Goal: Answer question/provide support: Share knowledge or assist other users

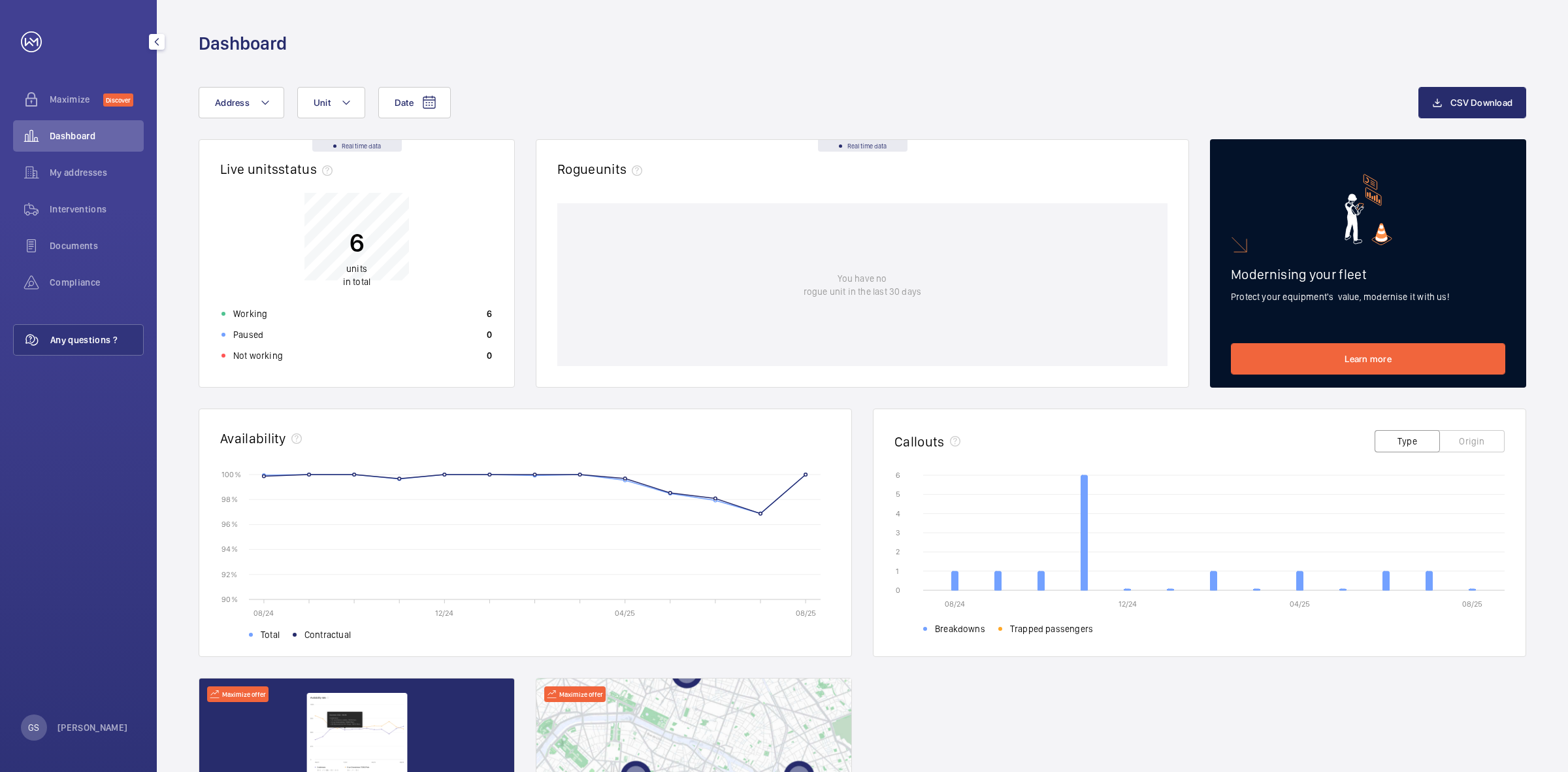
click at [92, 336] on span "Any questions ?" at bounding box center [96, 339] width 93 height 13
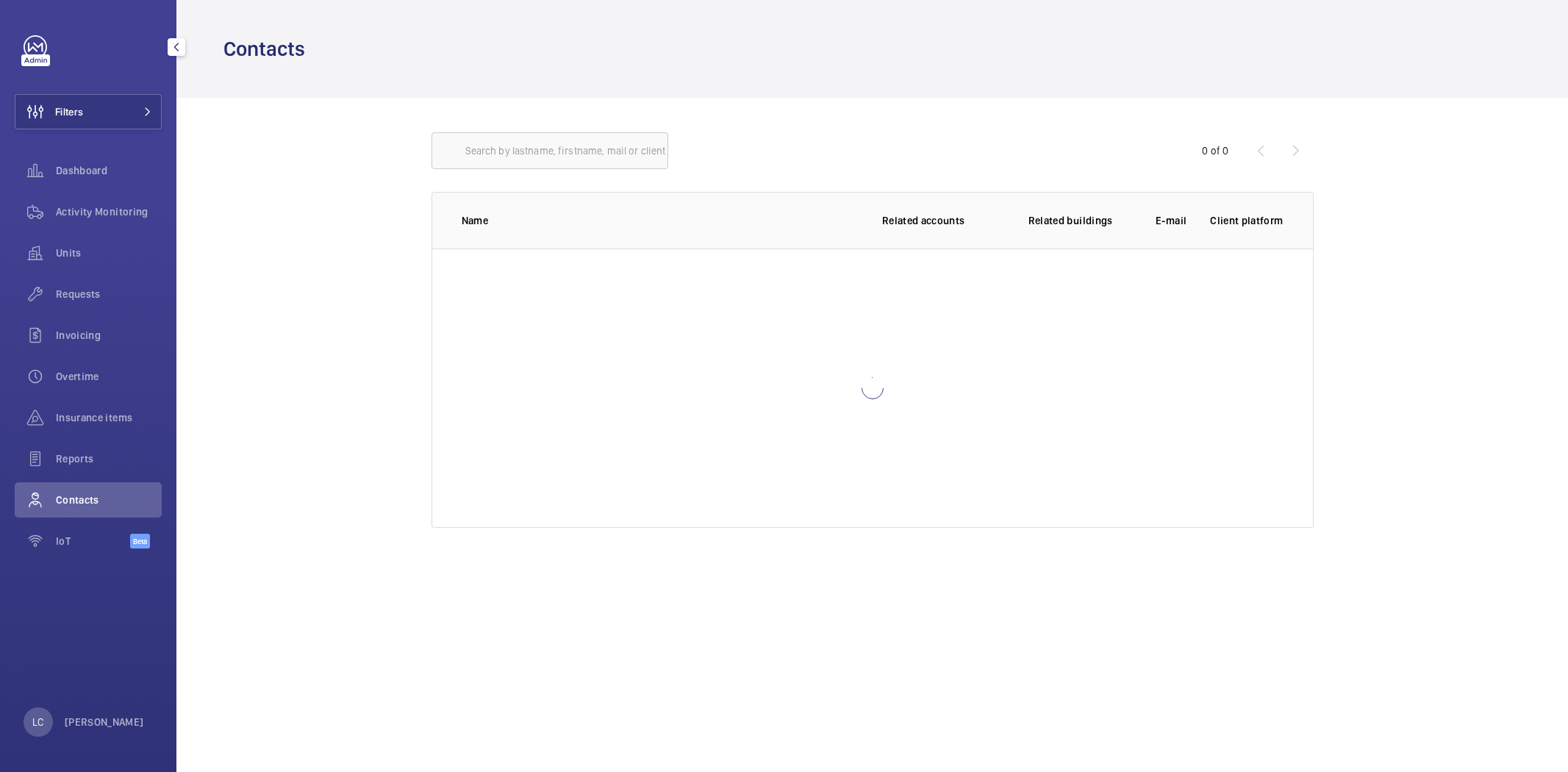
click at [98, 114] on button "Filters" at bounding box center [88, 111] width 147 height 35
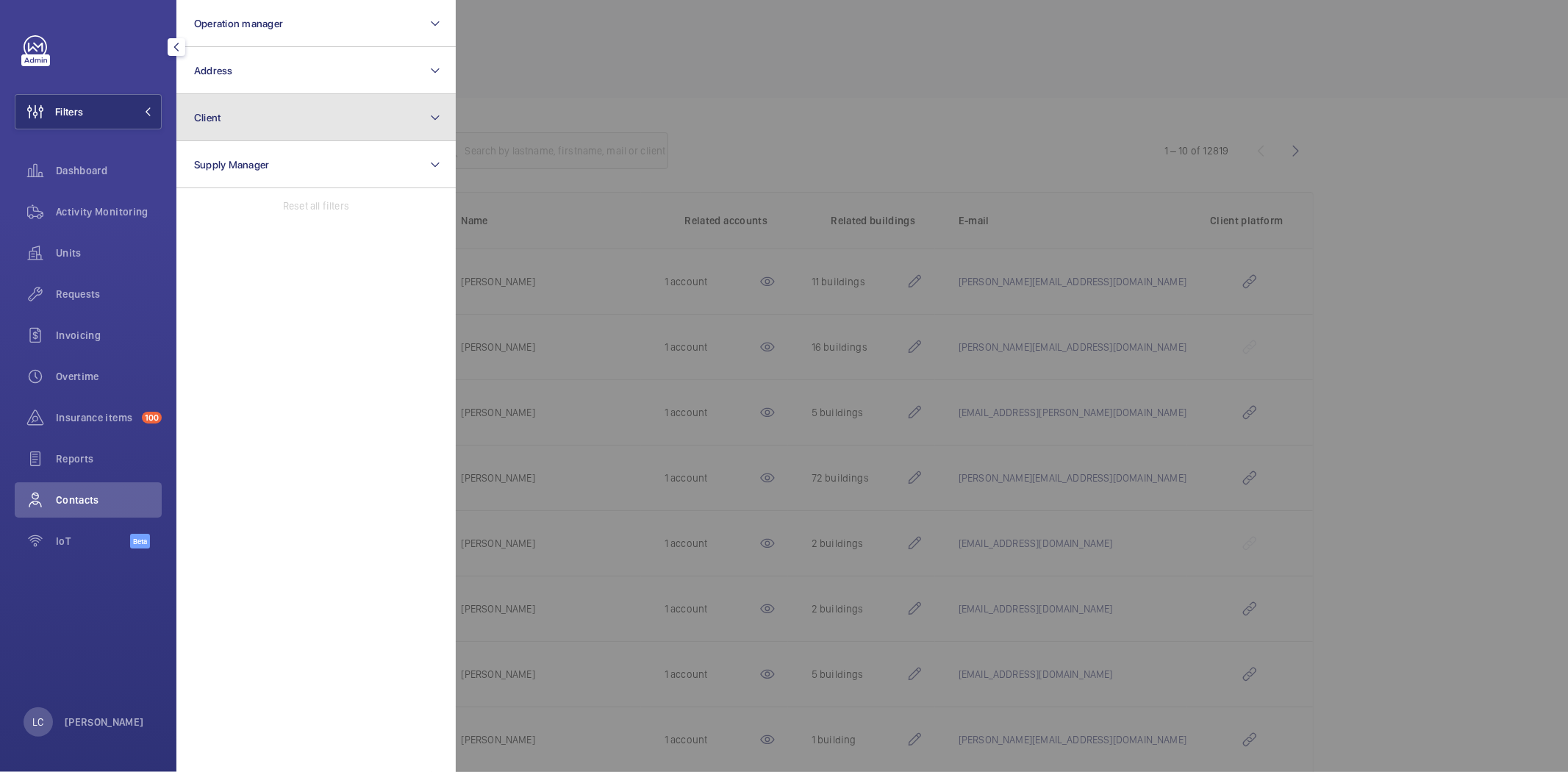
click at [245, 113] on button "Client" at bounding box center [316, 117] width 279 height 47
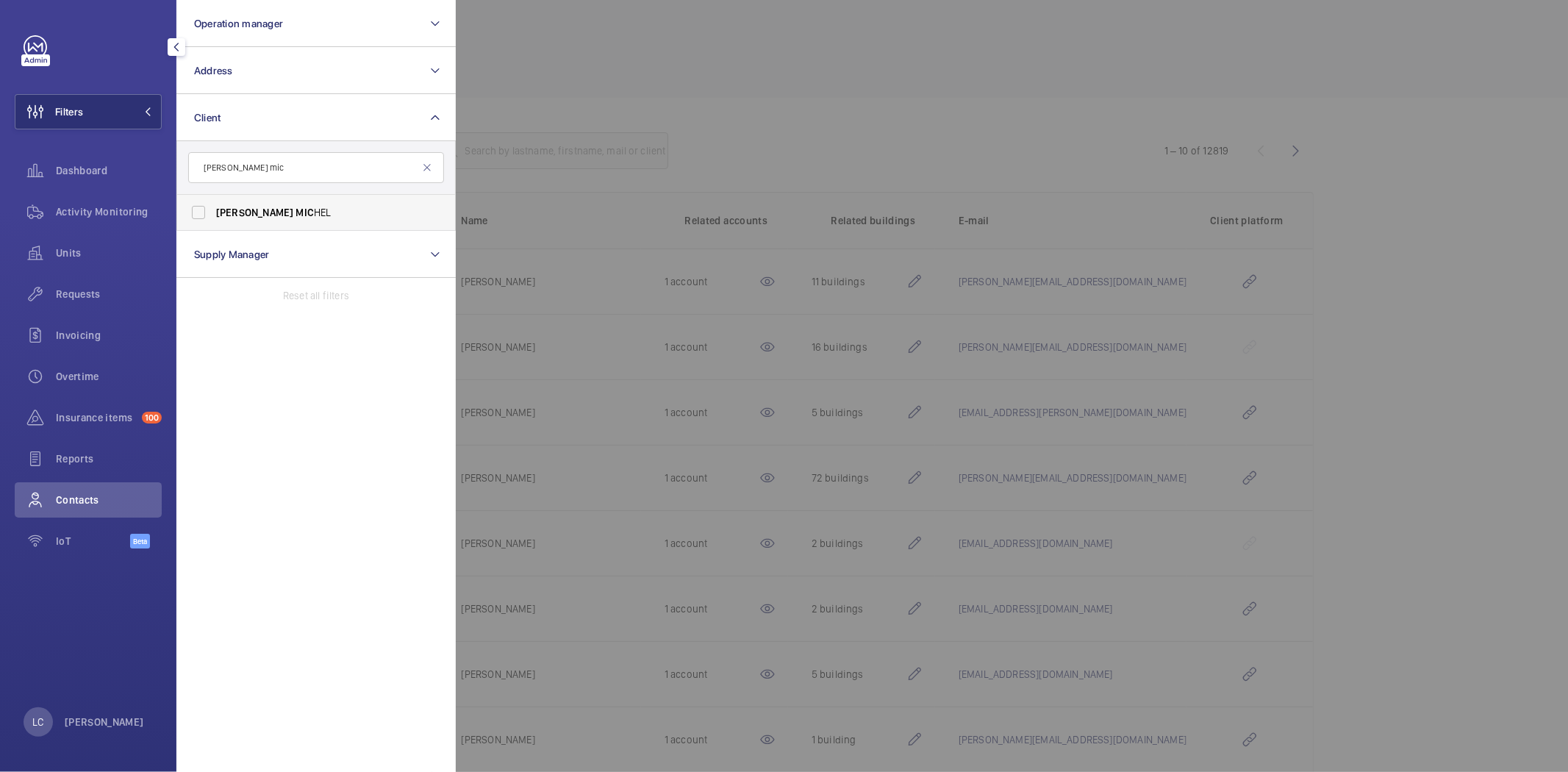
type input "albin mic"
click at [266, 213] on span "ALBIN MIC HEL" at bounding box center [317, 212] width 202 height 15
click at [214, 213] on input "ALBIN MIC HEL" at bounding box center [198, 213] width 29 height 29
checkbox input "true"
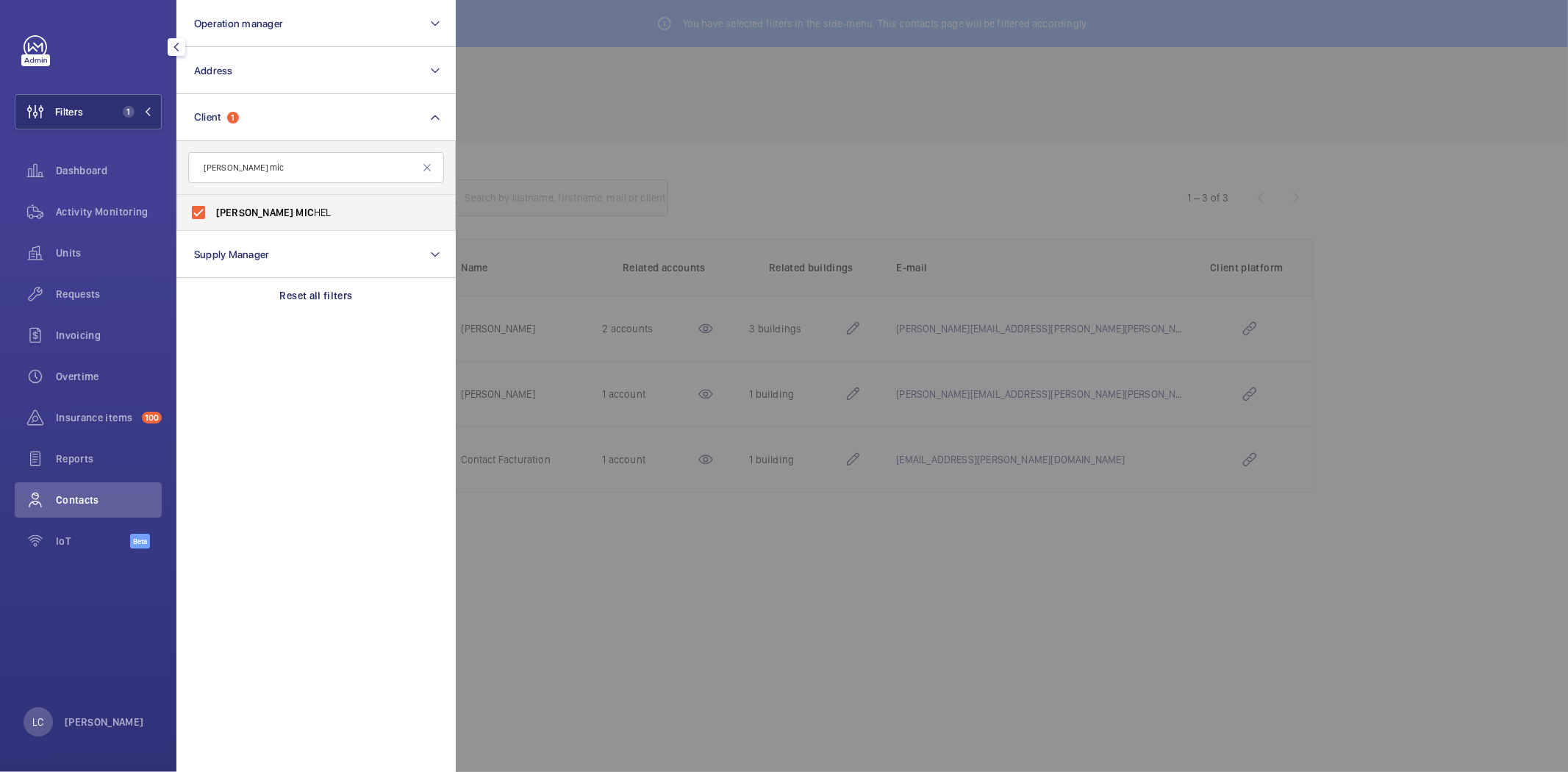
click at [591, 161] on div at bounding box center [1240, 386] width 1568 height 772
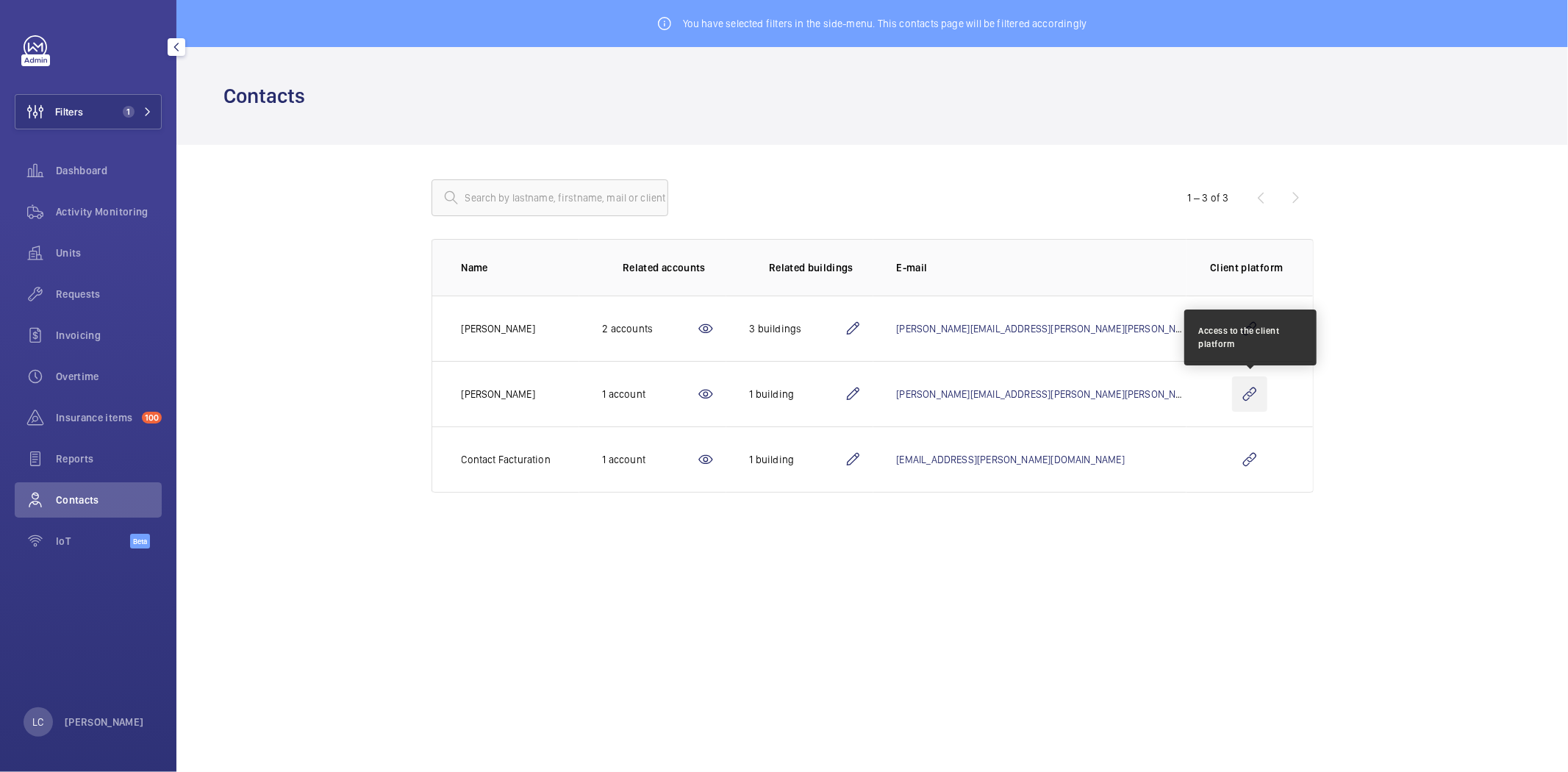
click at [1244, 395] on wm-front-icon-button at bounding box center [1249, 394] width 35 height 35
click at [131, 106] on span "1" at bounding box center [129, 112] width 12 height 12
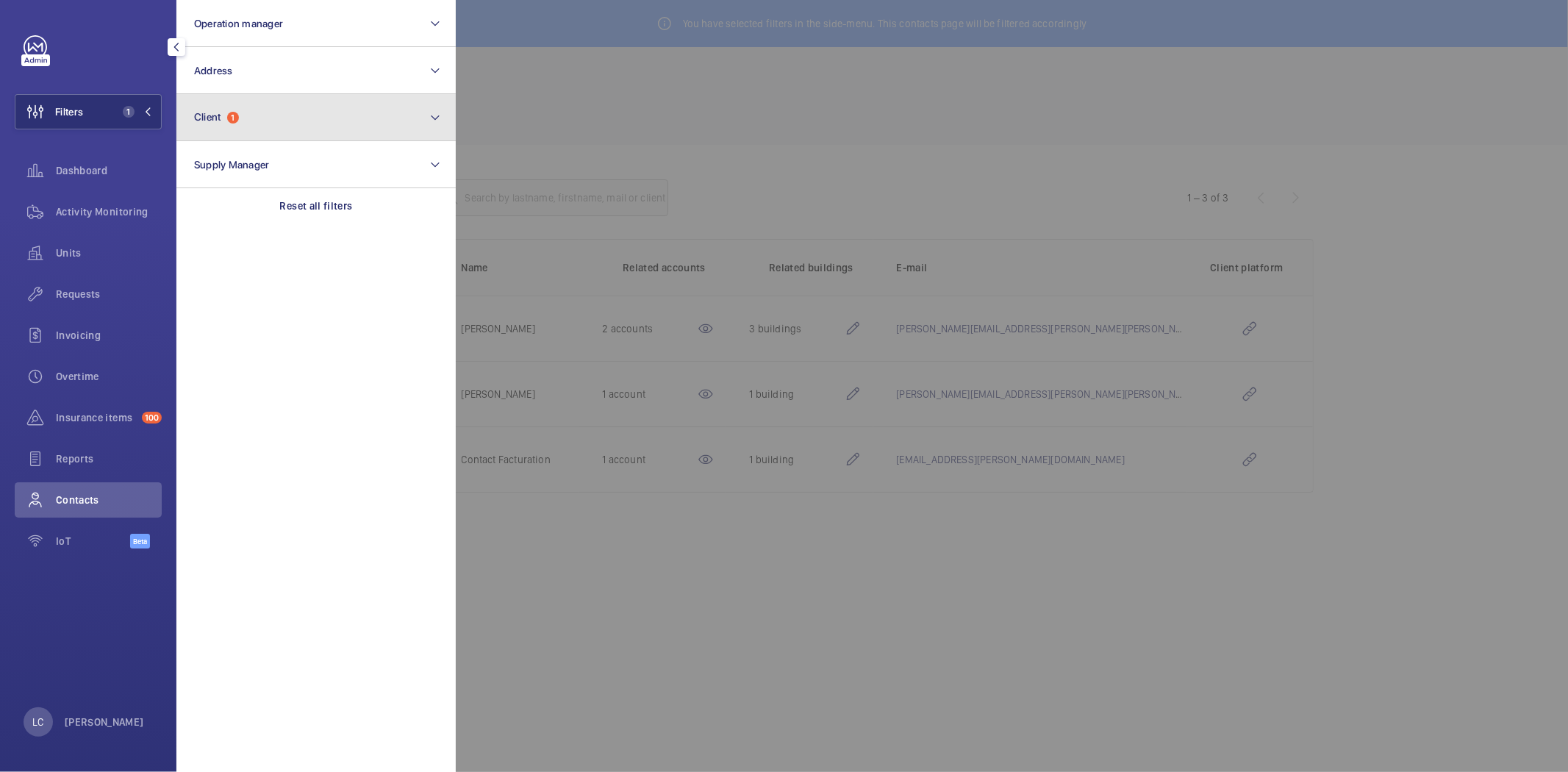
click at [215, 121] on span "Client" at bounding box center [208, 117] width 27 height 12
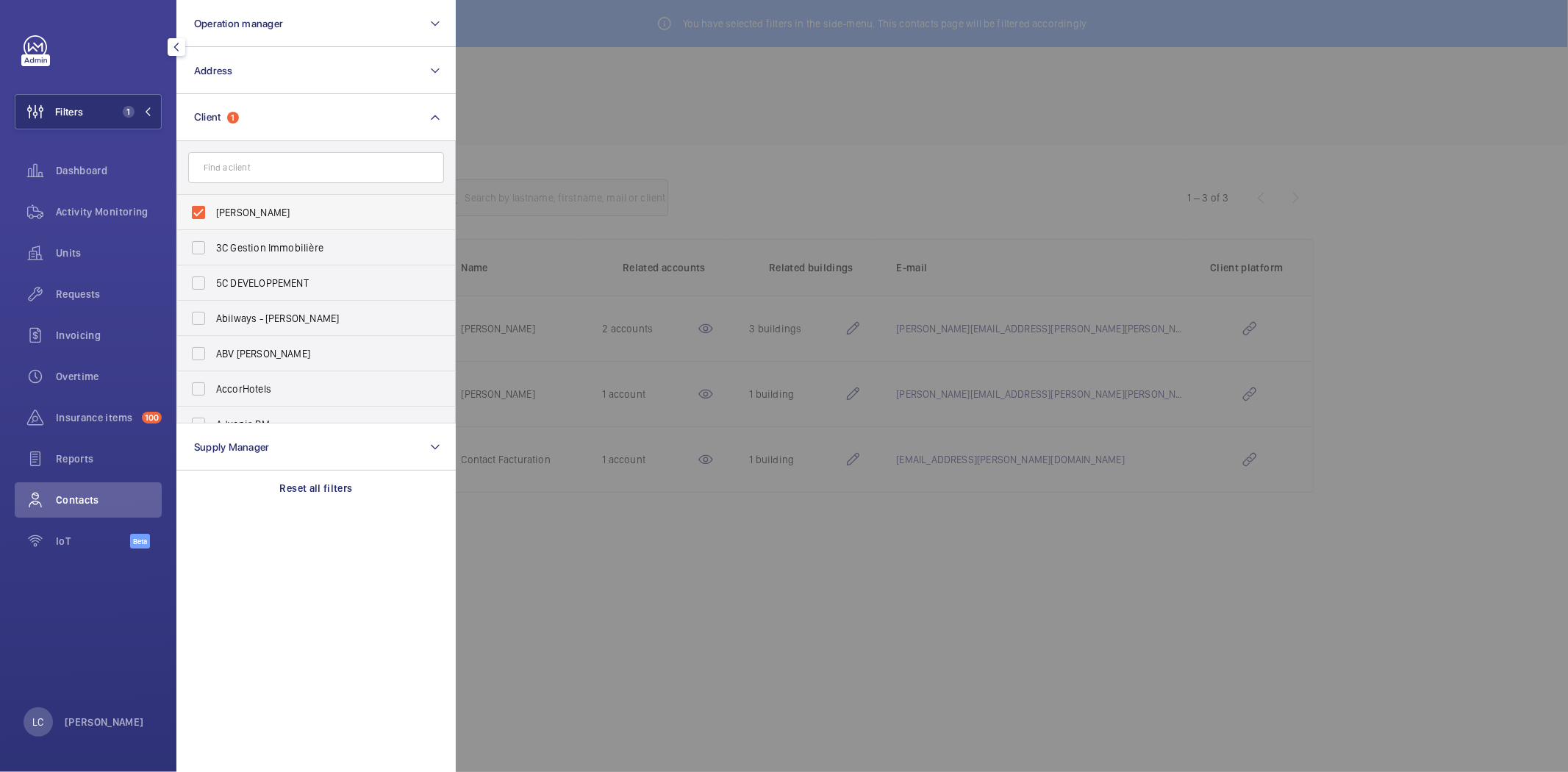
click at [194, 212] on label "ALBIN MICHEL" at bounding box center [305, 212] width 256 height 35
click at [194, 212] on input "ALBIN MICHEL" at bounding box center [198, 213] width 29 height 29
checkbox input "false"
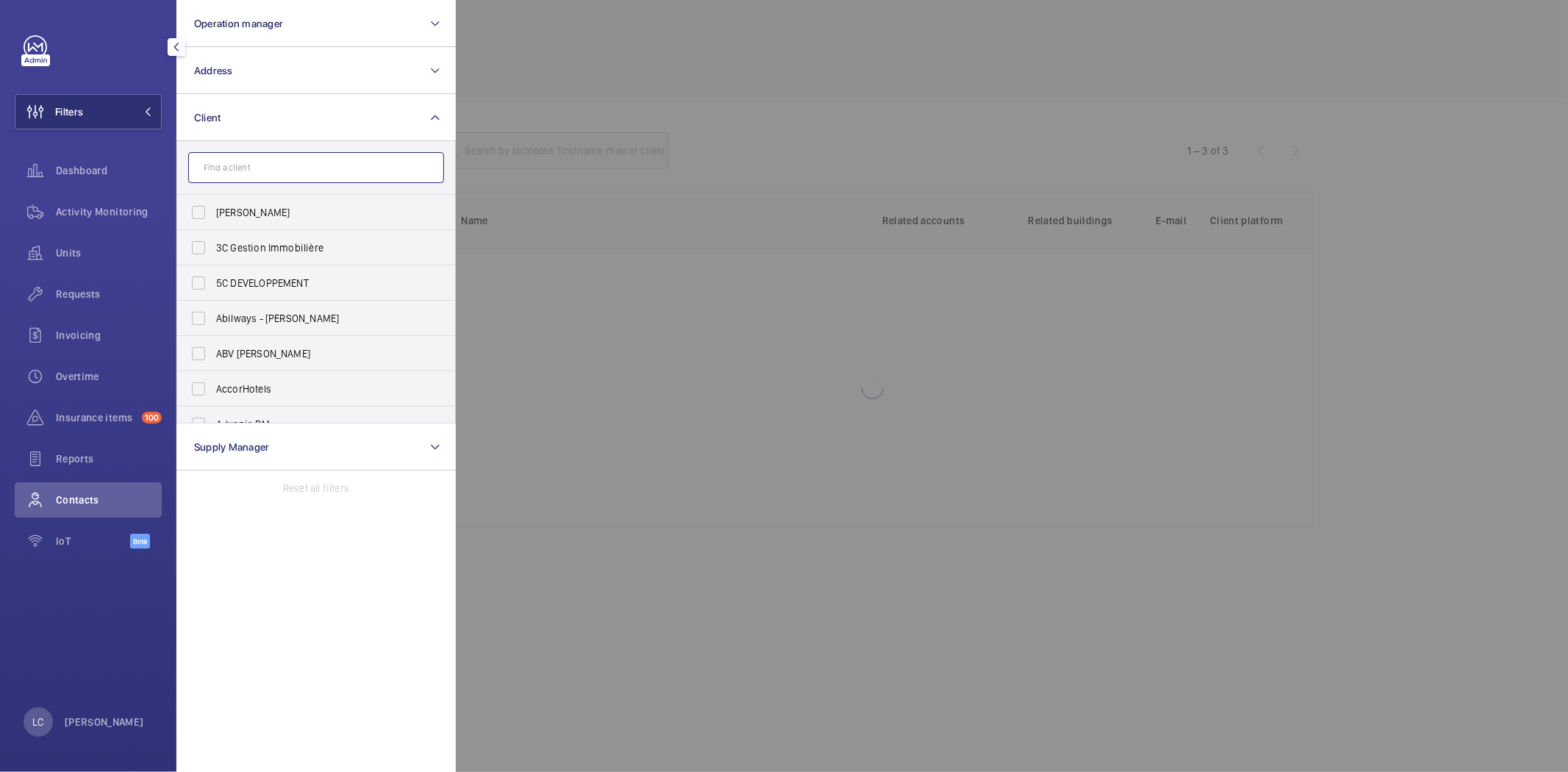
click at [259, 166] on input "text" at bounding box center [316, 167] width 256 height 31
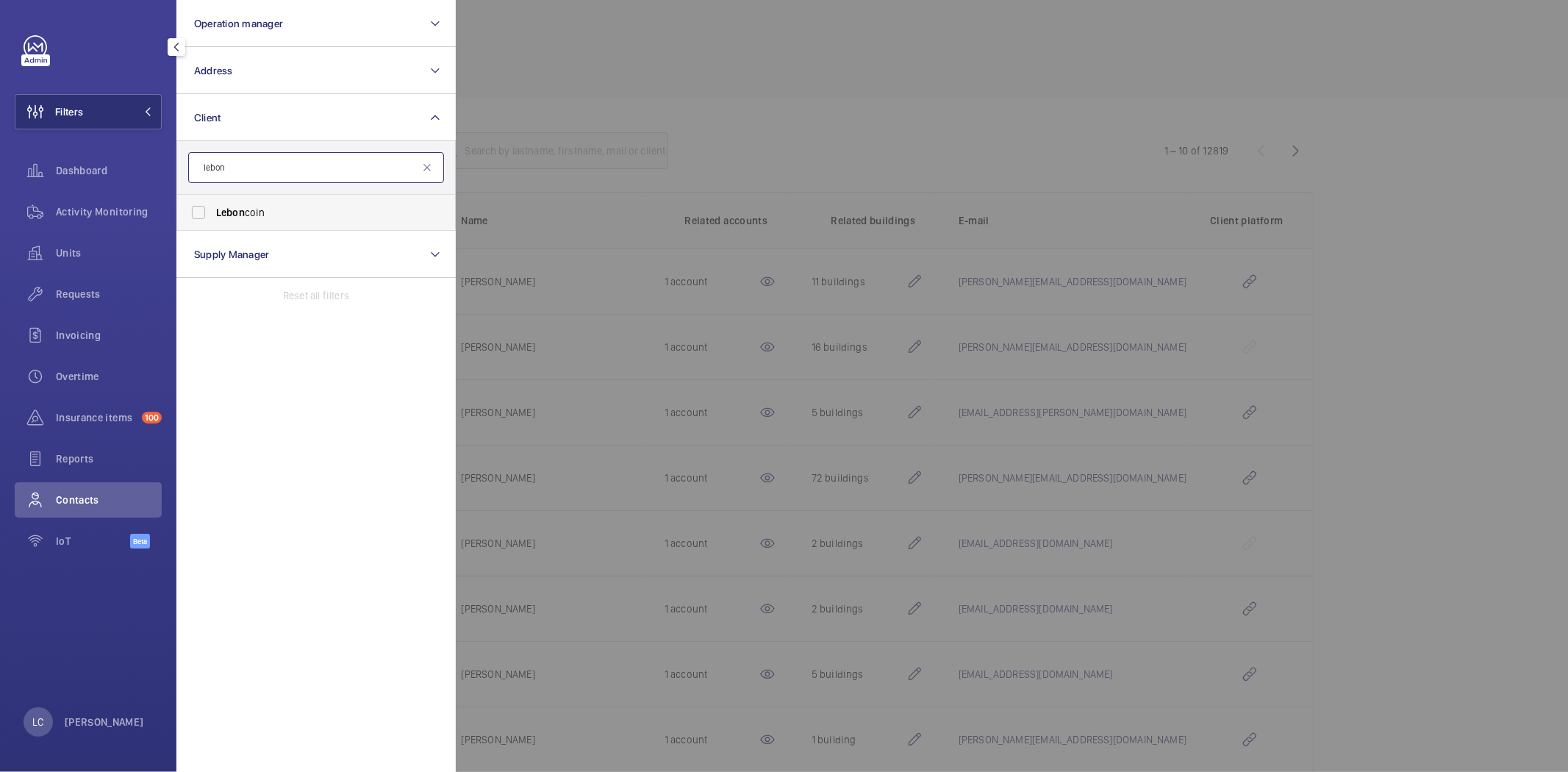
type input "lebon"
click at [254, 210] on span "Lebon coin" at bounding box center [317, 212] width 202 height 15
click at [214, 210] on input "Lebon coin" at bounding box center [198, 213] width 29 height 29
checkbox input "true"
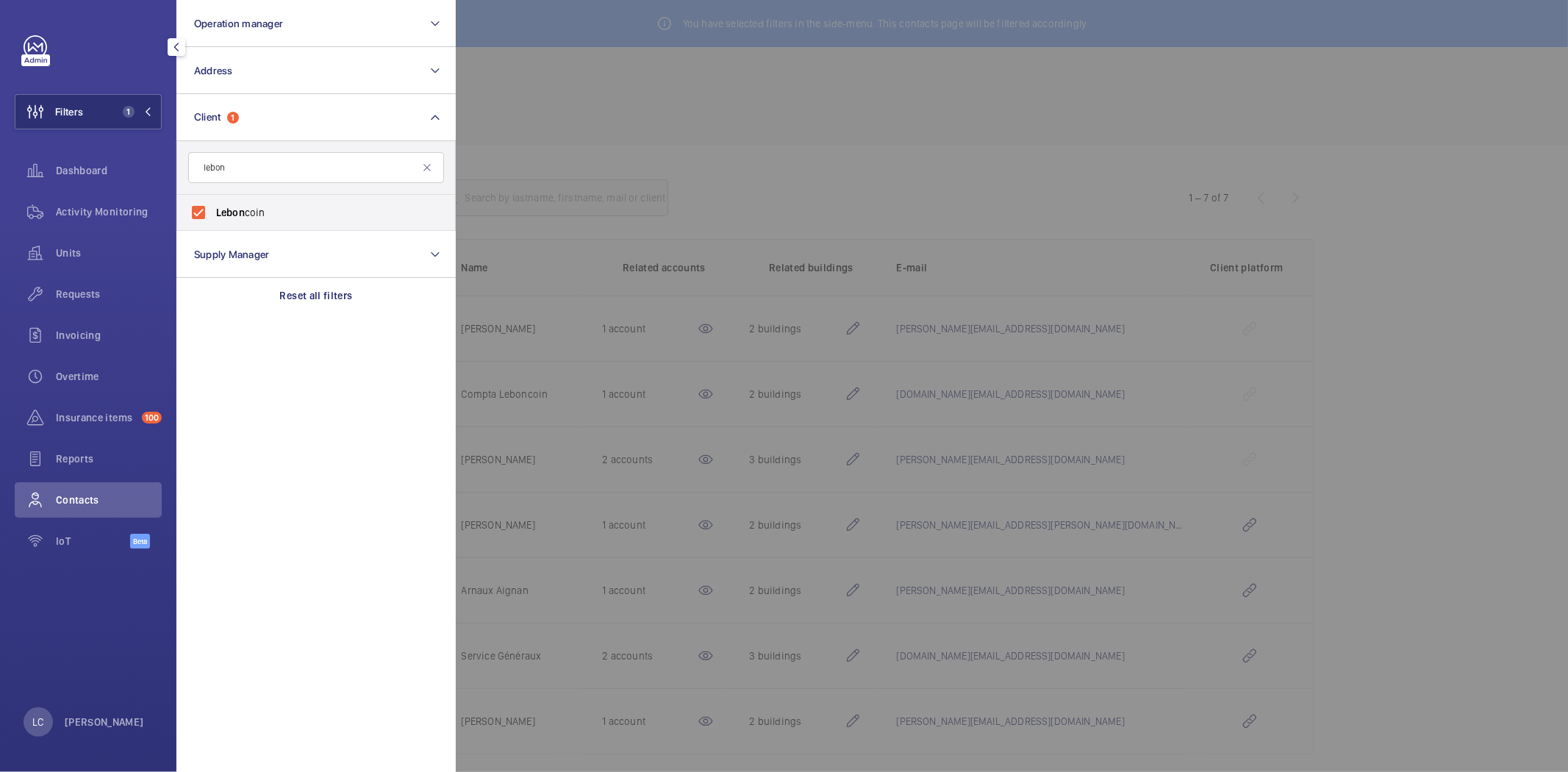
click at [671, 123] on div at bounding box center [1240, 386] width 1568 height 772
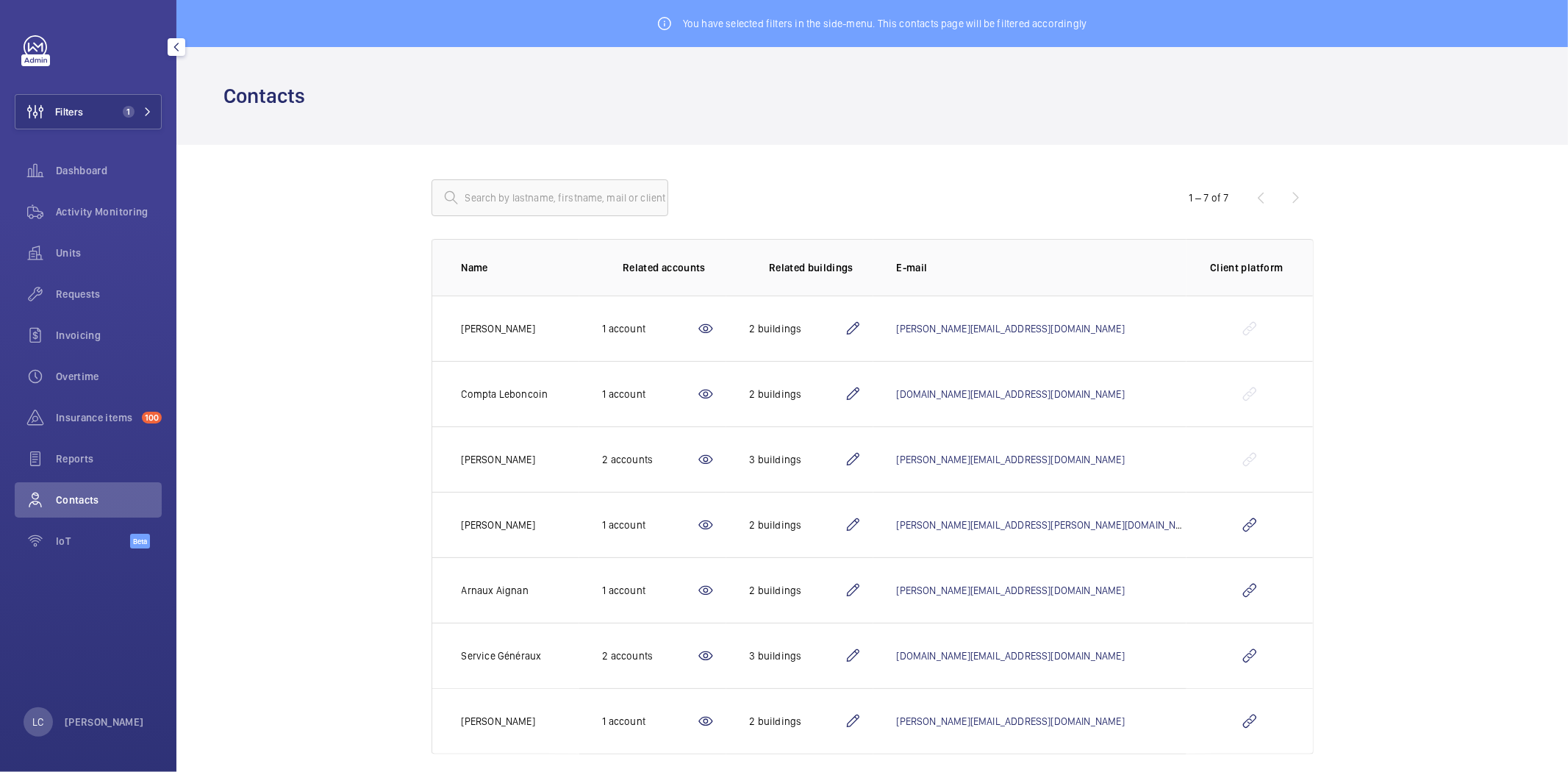
click at [91, 493] on span "Contacts" at bounding box center [108, 500] width 106 height 15
click at [79, 494] on span "Contacts" at bounding box center [108, 500] width 106 height 15
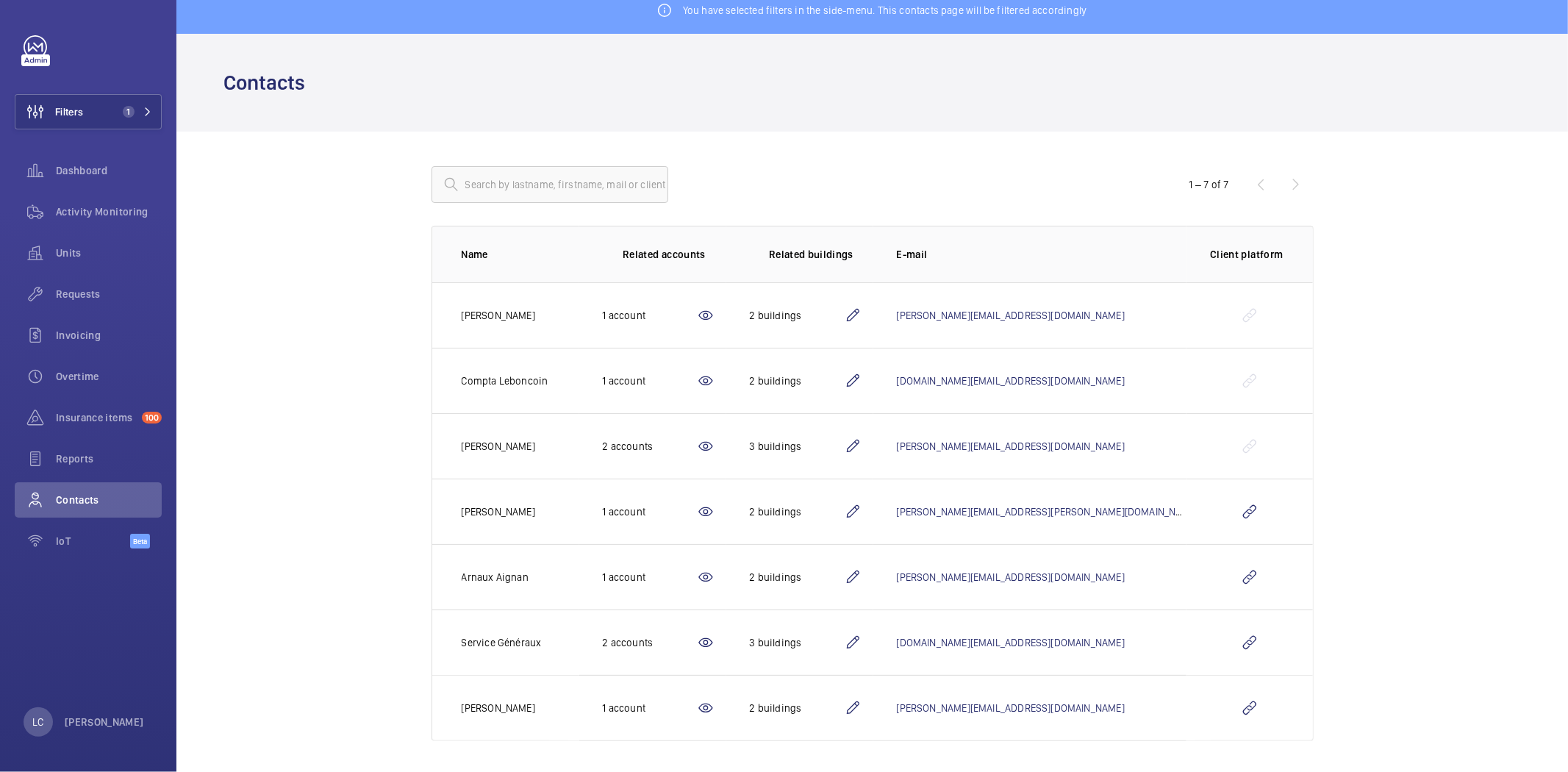
scroll to position [18, 0]
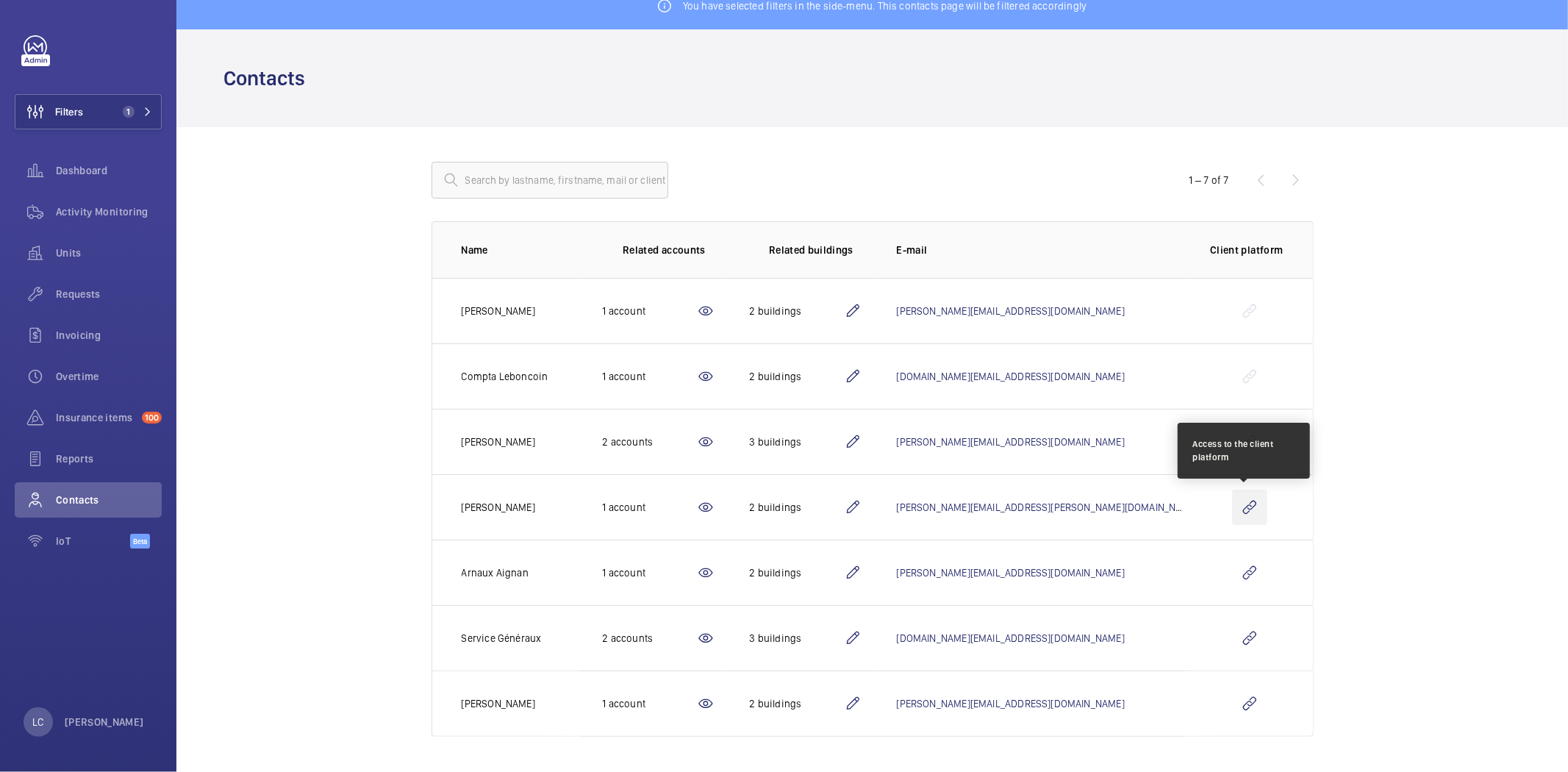
click at [1244, 512] on wm-front-icon-button at bounding box center [1249, 506] width 35 height 35
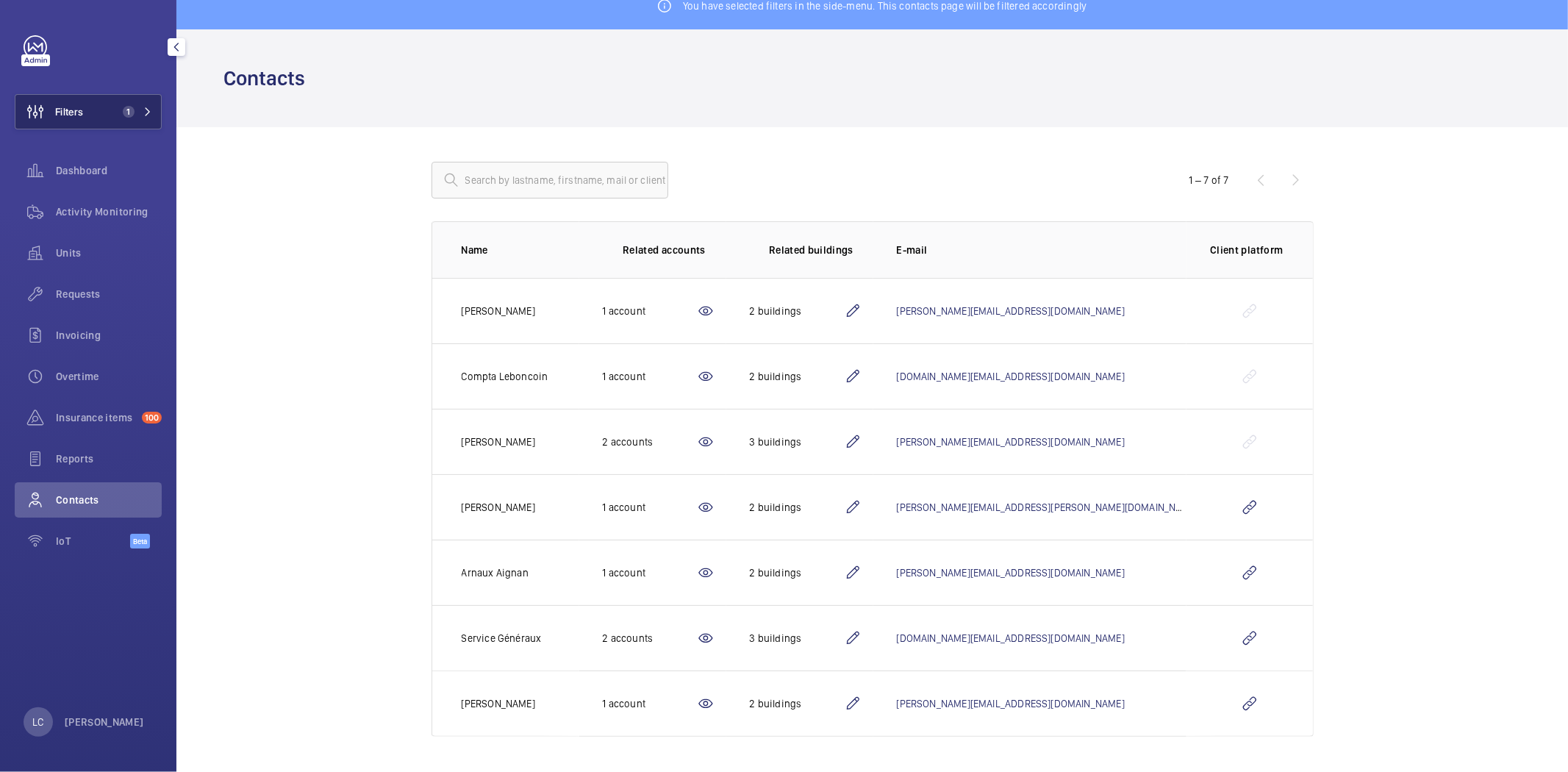
click at [120, 108] on span "1" at bounding box center [126, 112] width 18 height 12
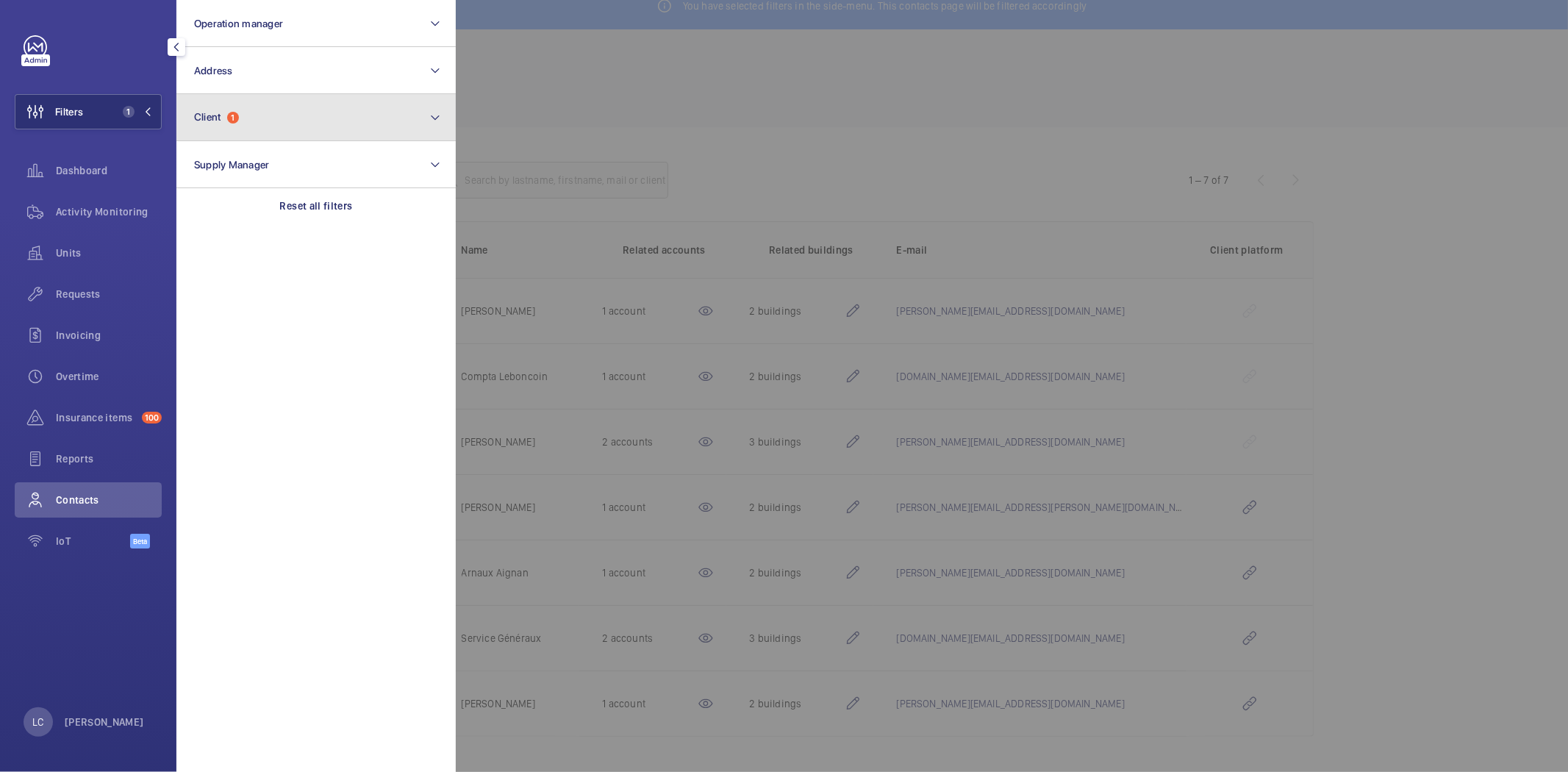
click at [243, 130] on button "Client 1" at bounding box center [316, 117] width 279 height 47
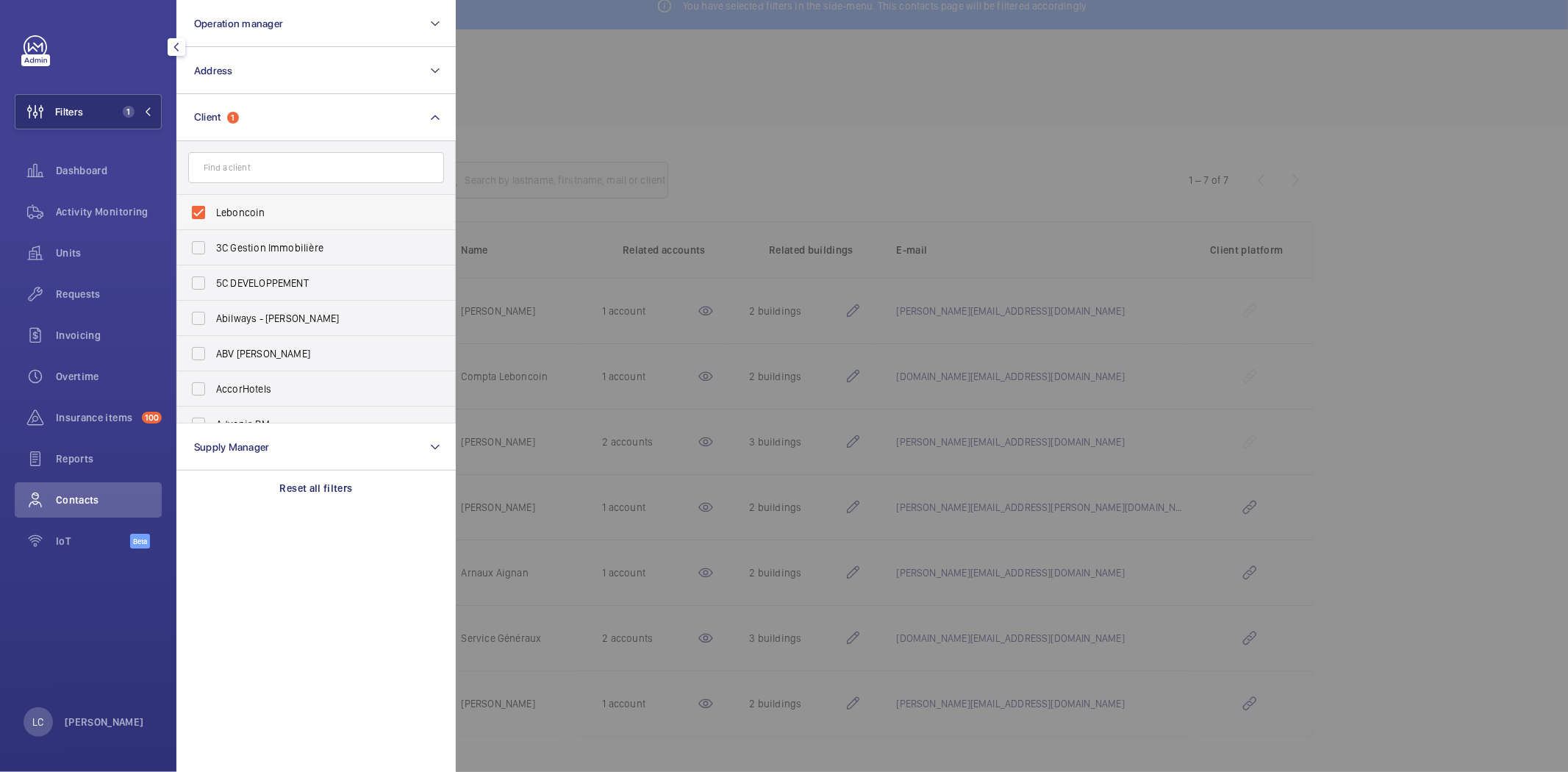
click at [193, 211] on label "Leboncoin" at bounding box center [305, 212] width 256 height 35
click at [193, 211] on input "Leboncoin" at bounding box center [198, 213] width 29 height 29
checkbox input "false"
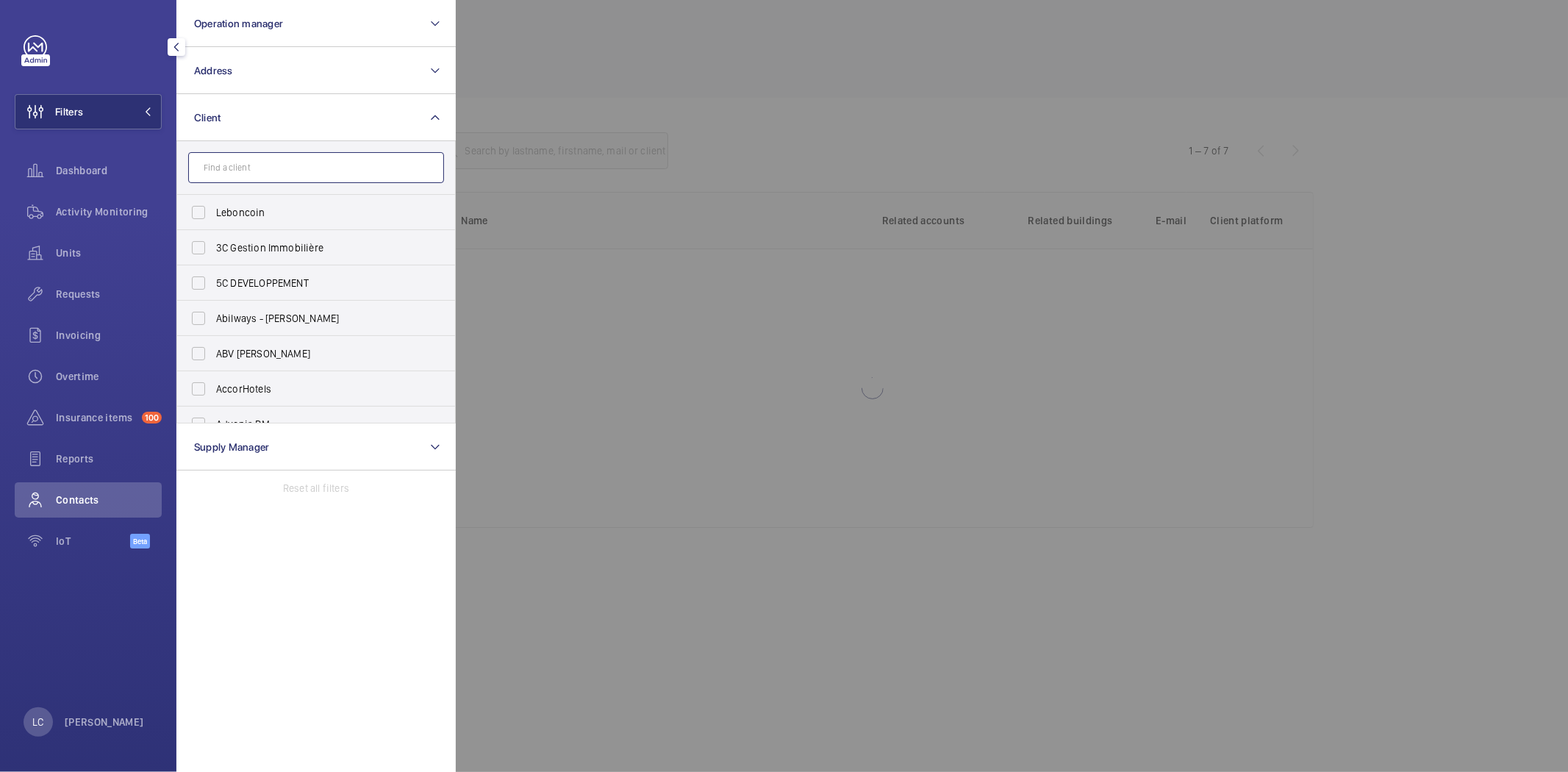
click at [221, 173] on input "text" at bounding box center [316, 167] width 256 height 31
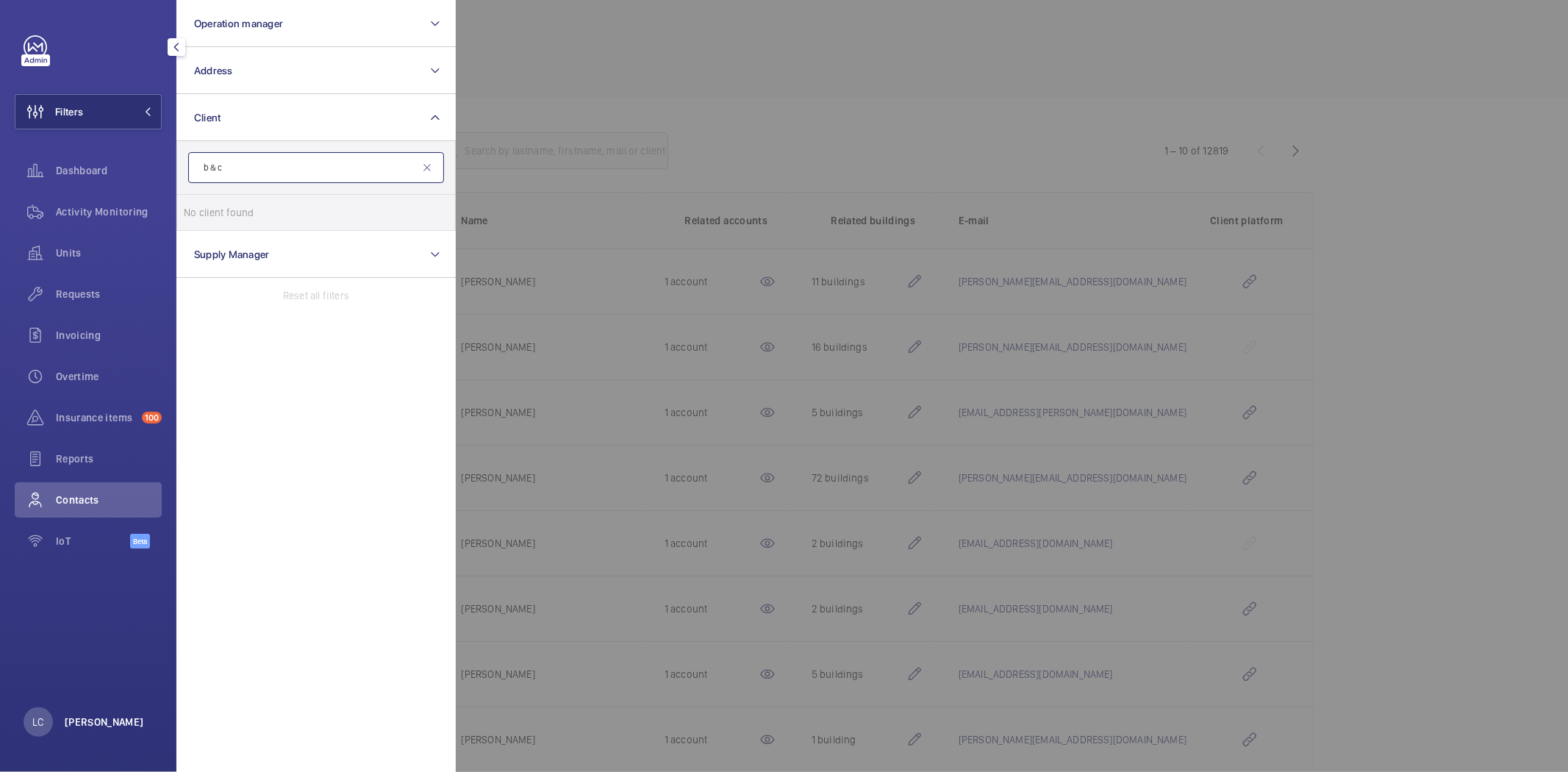
type input "b & c"
click at [77, 727] on p "Ling Chong" at bounding box center [104, 722] width 79 height 15
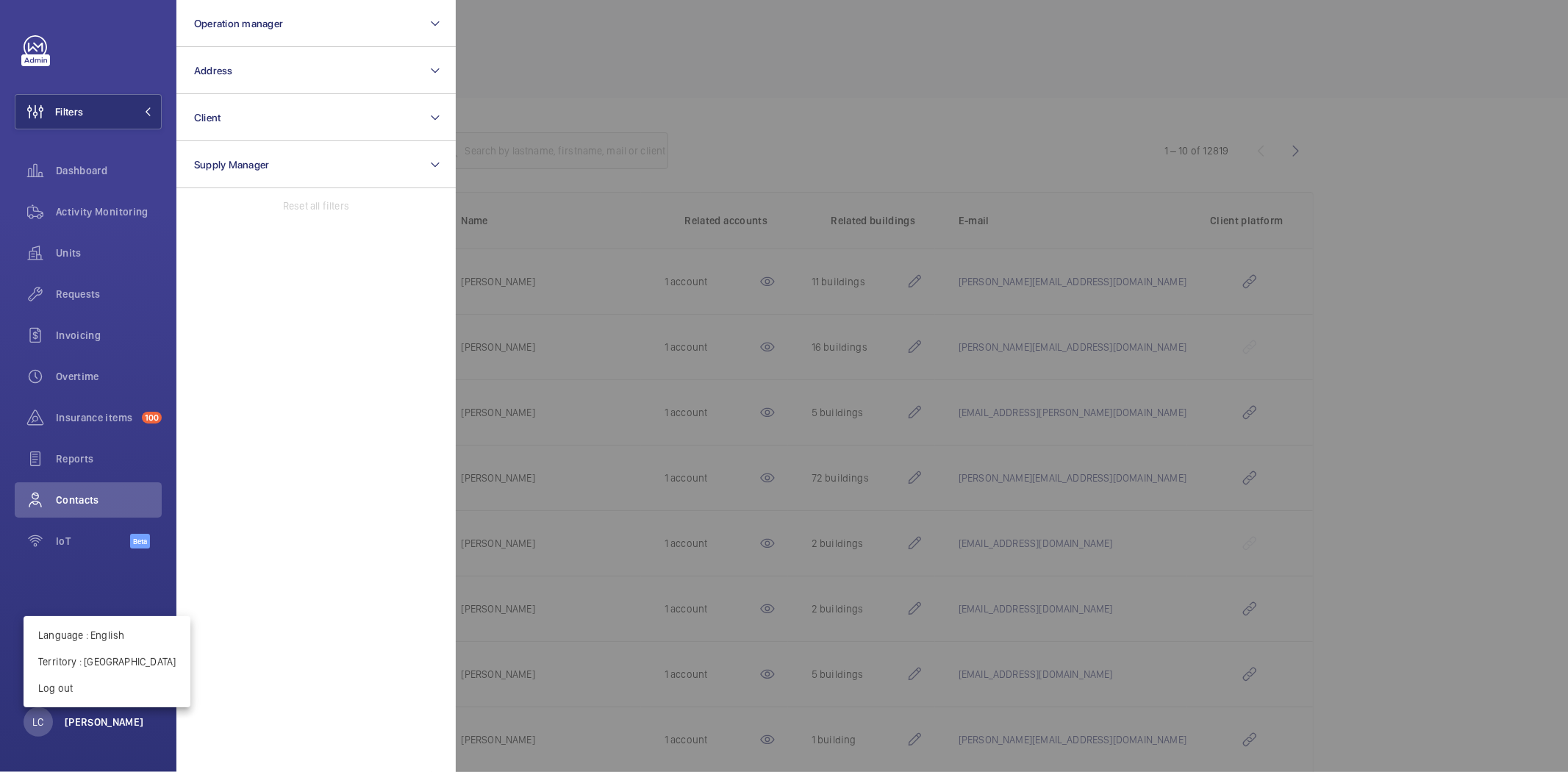
click at [77, 725] on div at bounding box center [784, 386] width 1568 height 772
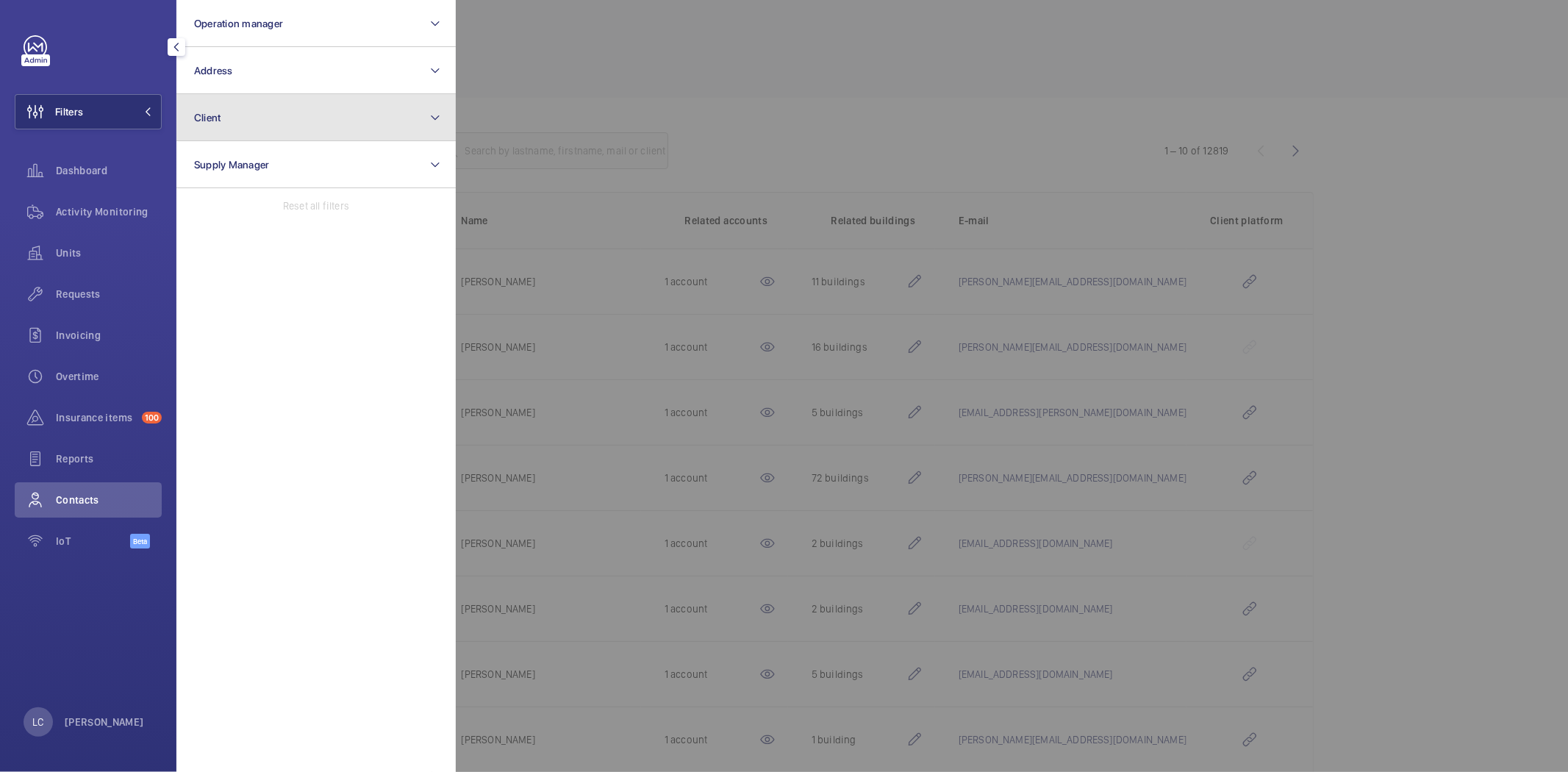
click at [336, 112] on button "Client" at bounding box center [316, 117] width 279 height 47
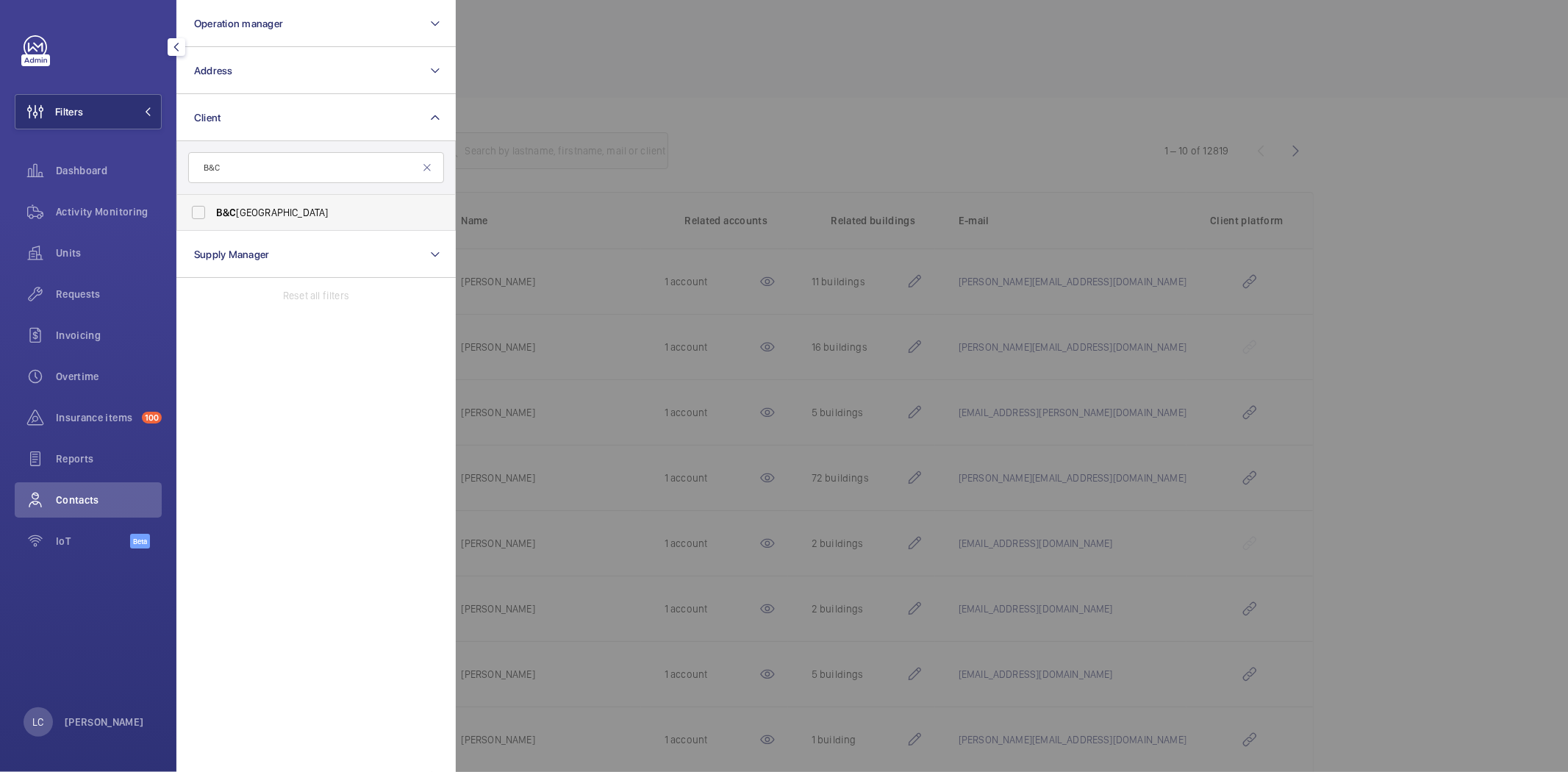
type input "B&C"
click at [325, 215] on span "B&C France" at bounding box center [317, 212] width 202 height 15
click at [214, 215] on input "B&C France" at bounding box center [198, 213] width 29 height 29
checkbox input "true"
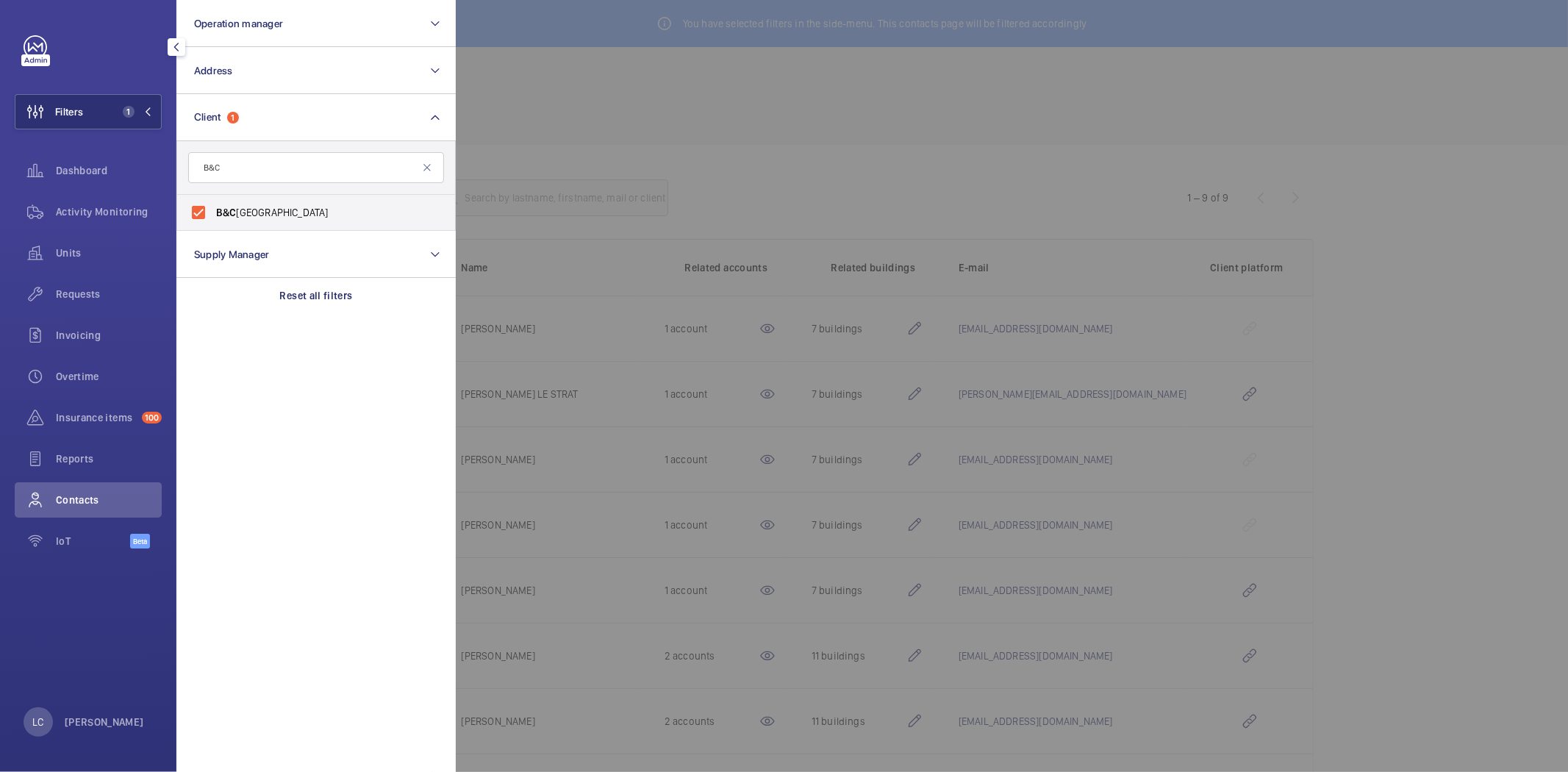
click at [651, 124] on div at bounding box center [1240, 386] width 1568 height 772
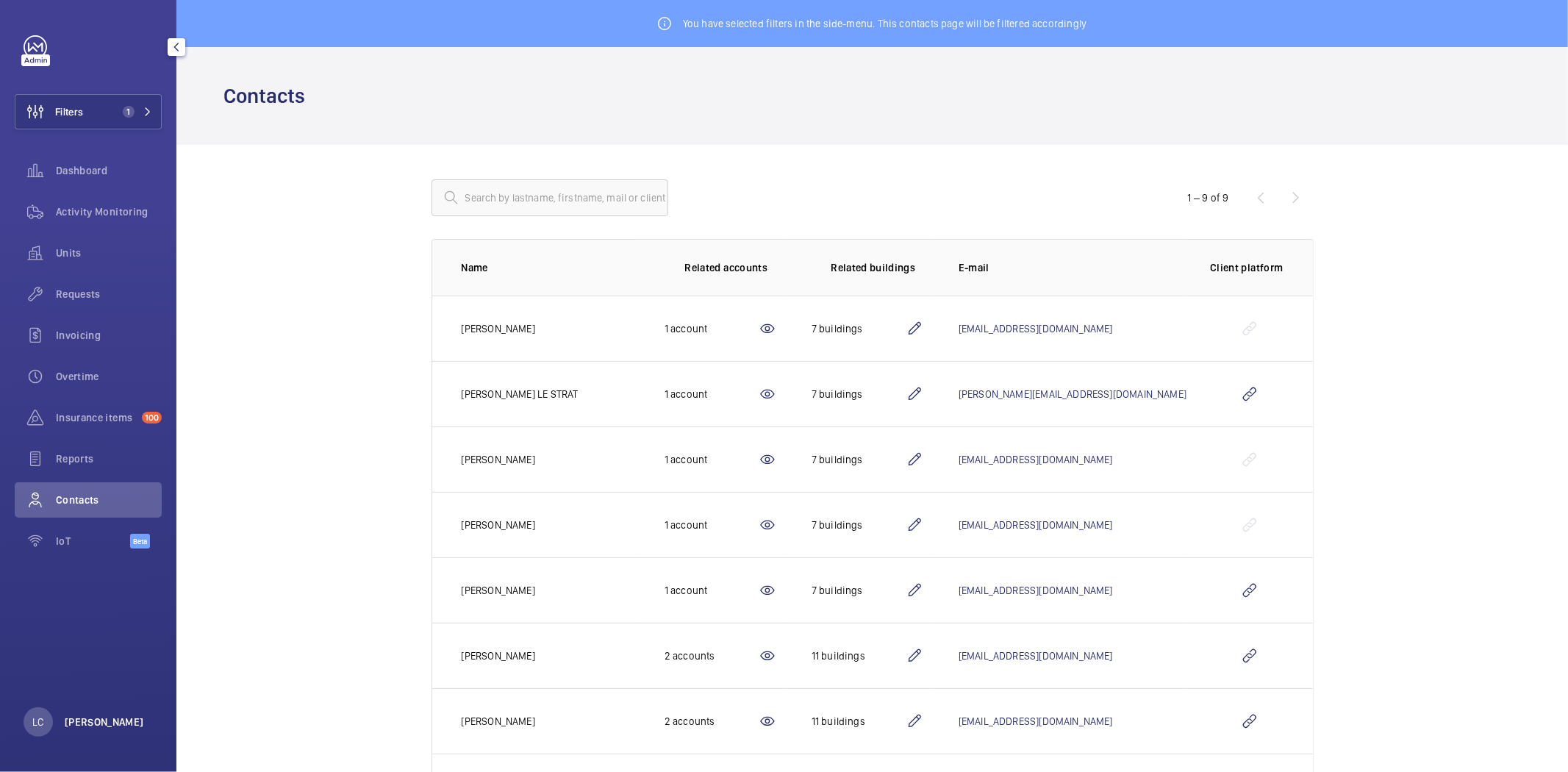
click at [96, 719] on p "Ling Chong" at bounding box center [104, 722] width 79 height 15
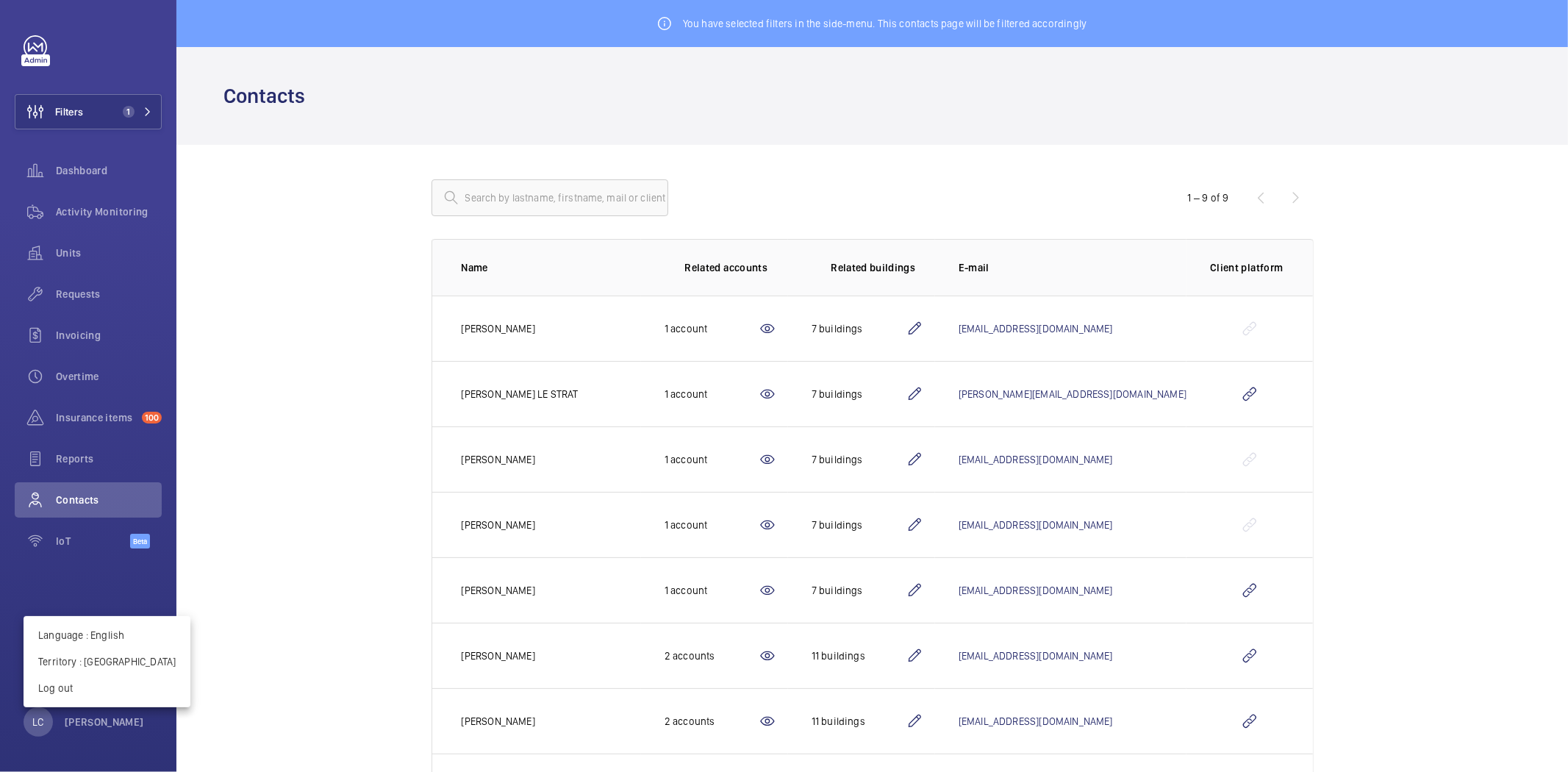
click at [93, 718] on div at bounding box center [784, 386] width 1568 height 772
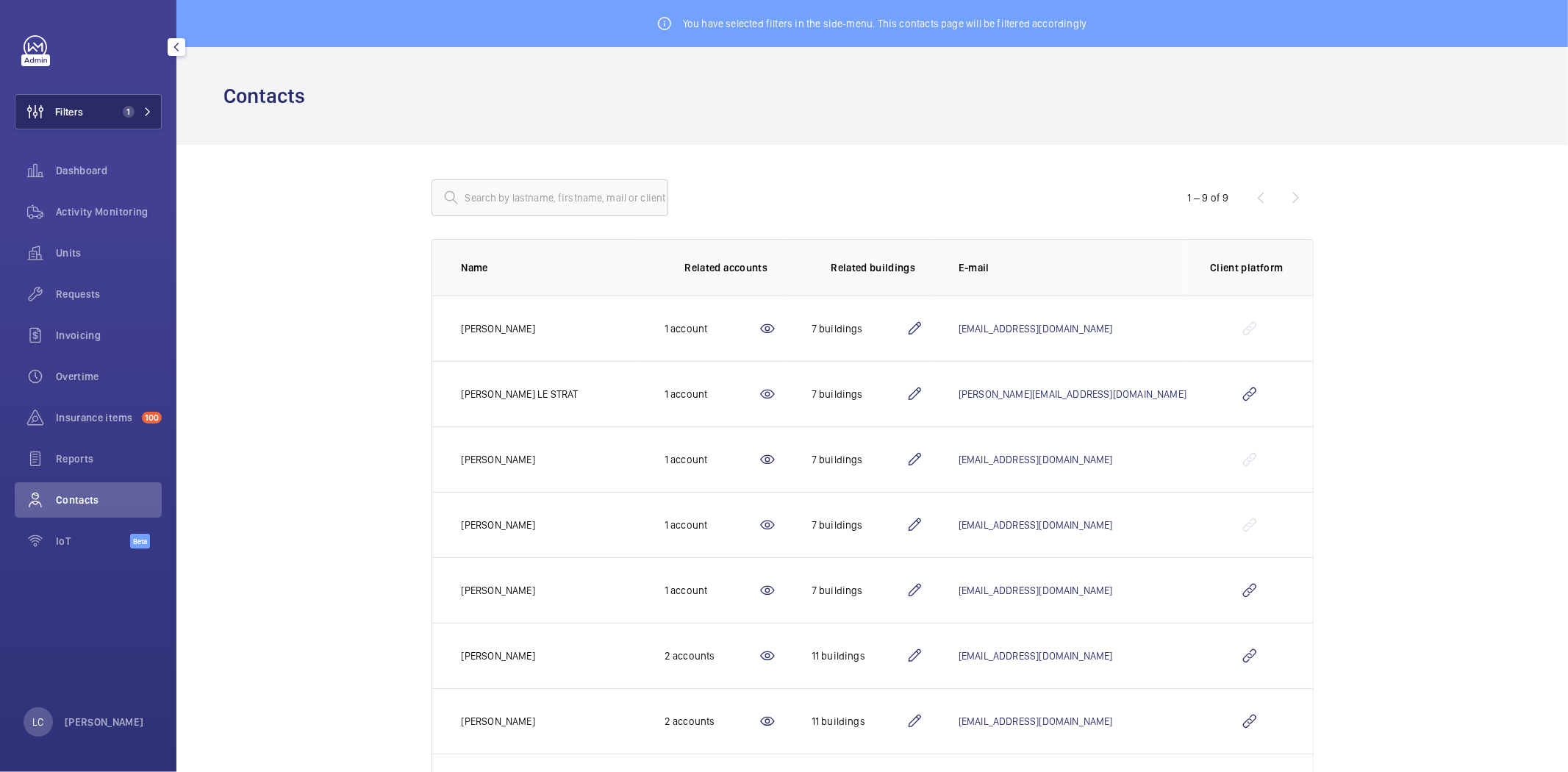
click at [97, 112] on button "Filters 1" at bounding box center [88, 111] width 147 height 35
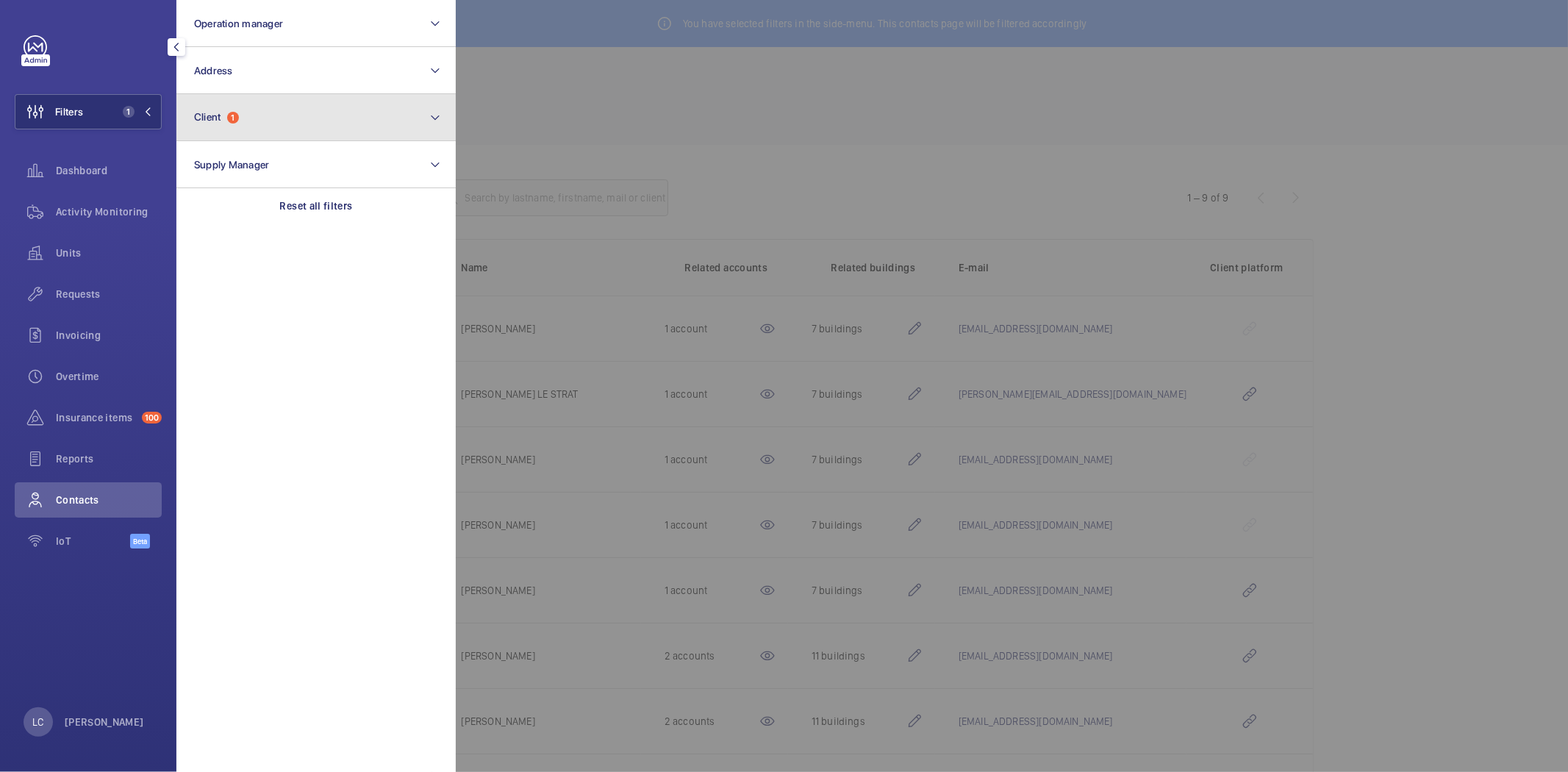
click at [221, 119] on span "Client" at bounding box center [208, 117] width 27 height 12
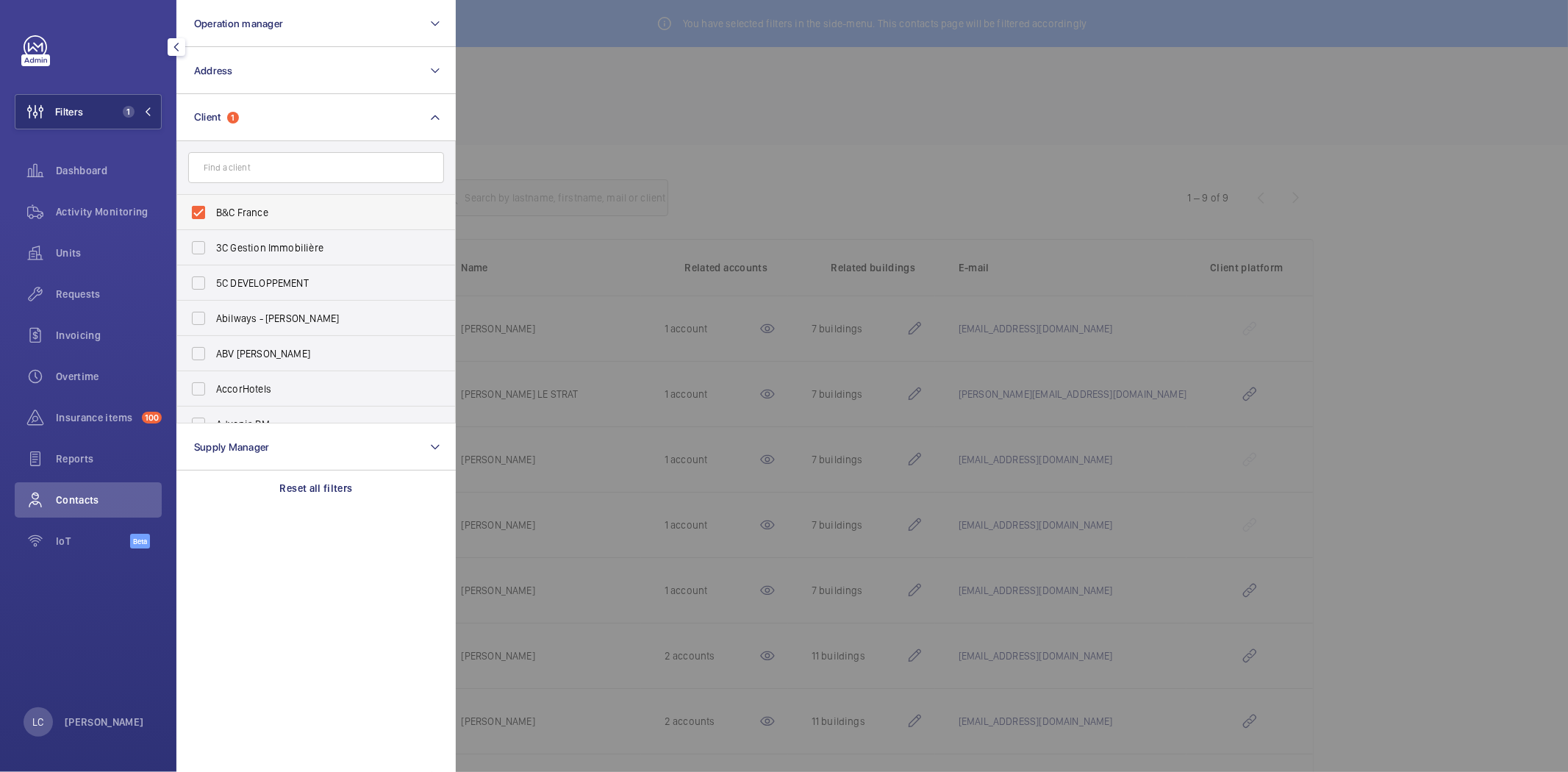
click at [200, 213] on label "B&C France" at bounding box center [305, 212] width 256 height 35
click at [200, 213] on input "B&C France" at bounding box center [198, 213] width 29 height 29
checkbox input "false"
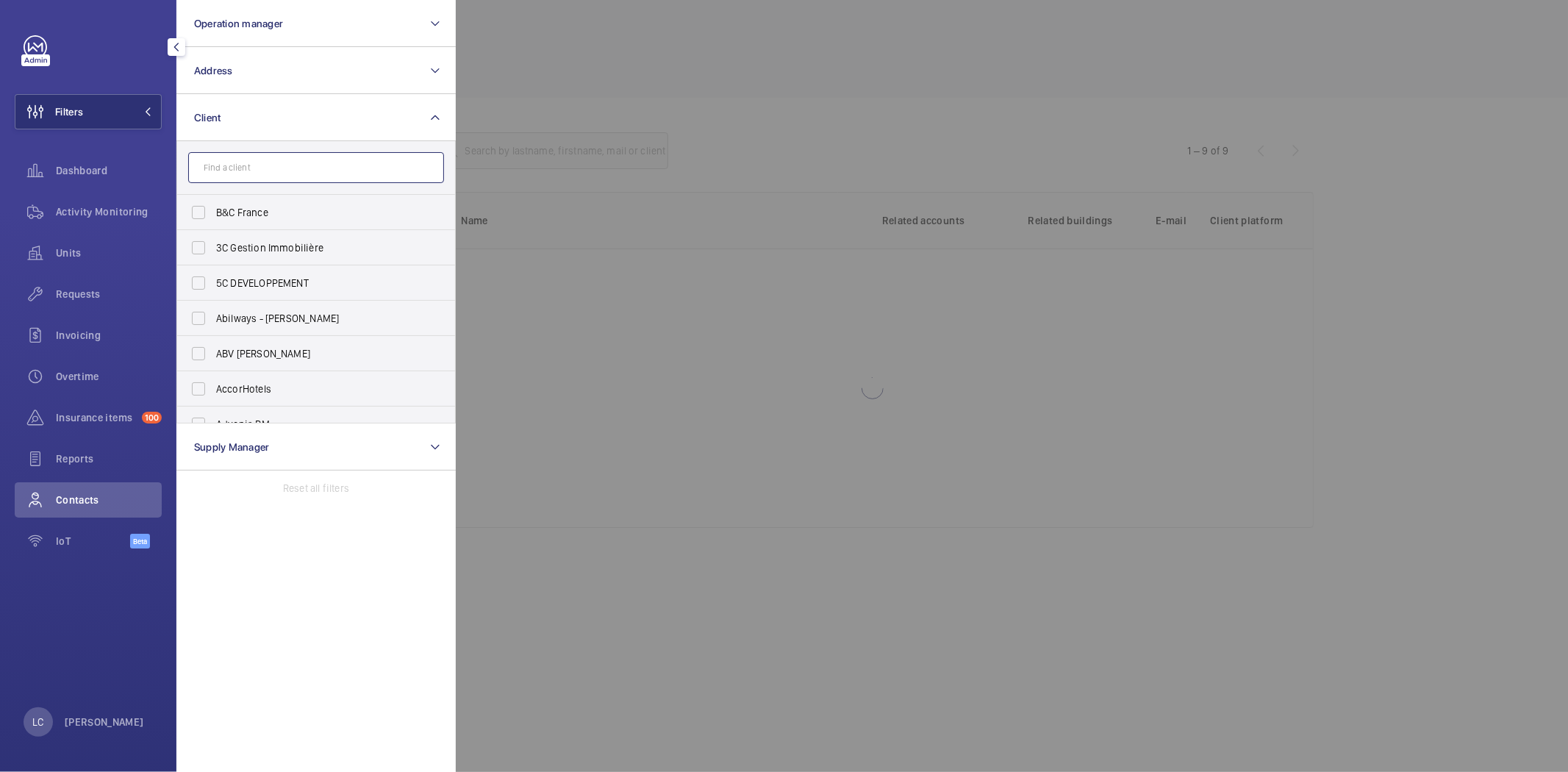
click at [231, 174] on input "text" at bounding box center [316, 167] width 256 height 31
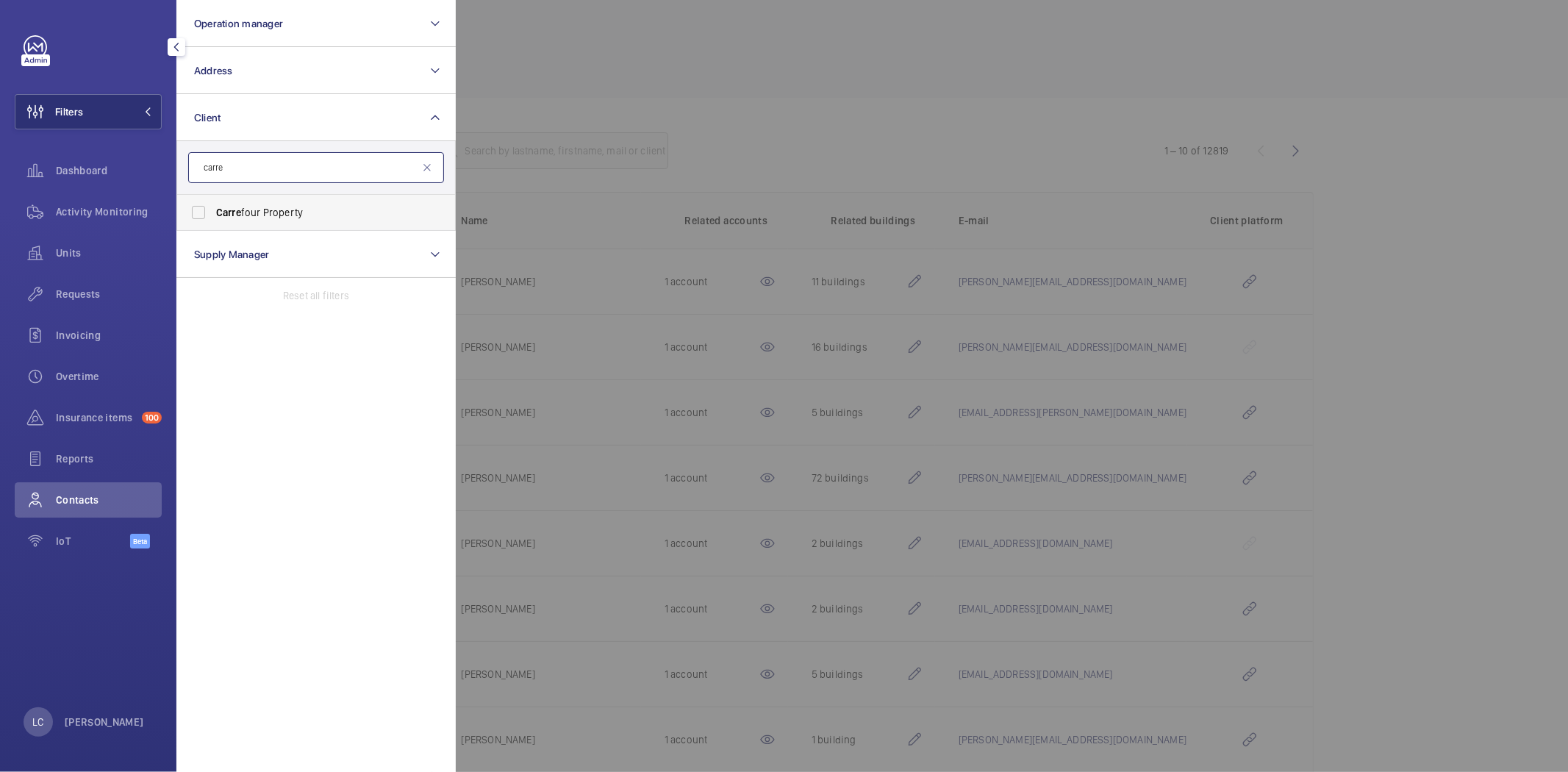
type input "carre"
click at [254, 211] on span "Carre four Property" at bounding box center [317, 212] width 202 height 15
click at [214, 211] on input "Carre four Property" at bounding box center [198, 213] width 29 height 29
checkbox input "true"
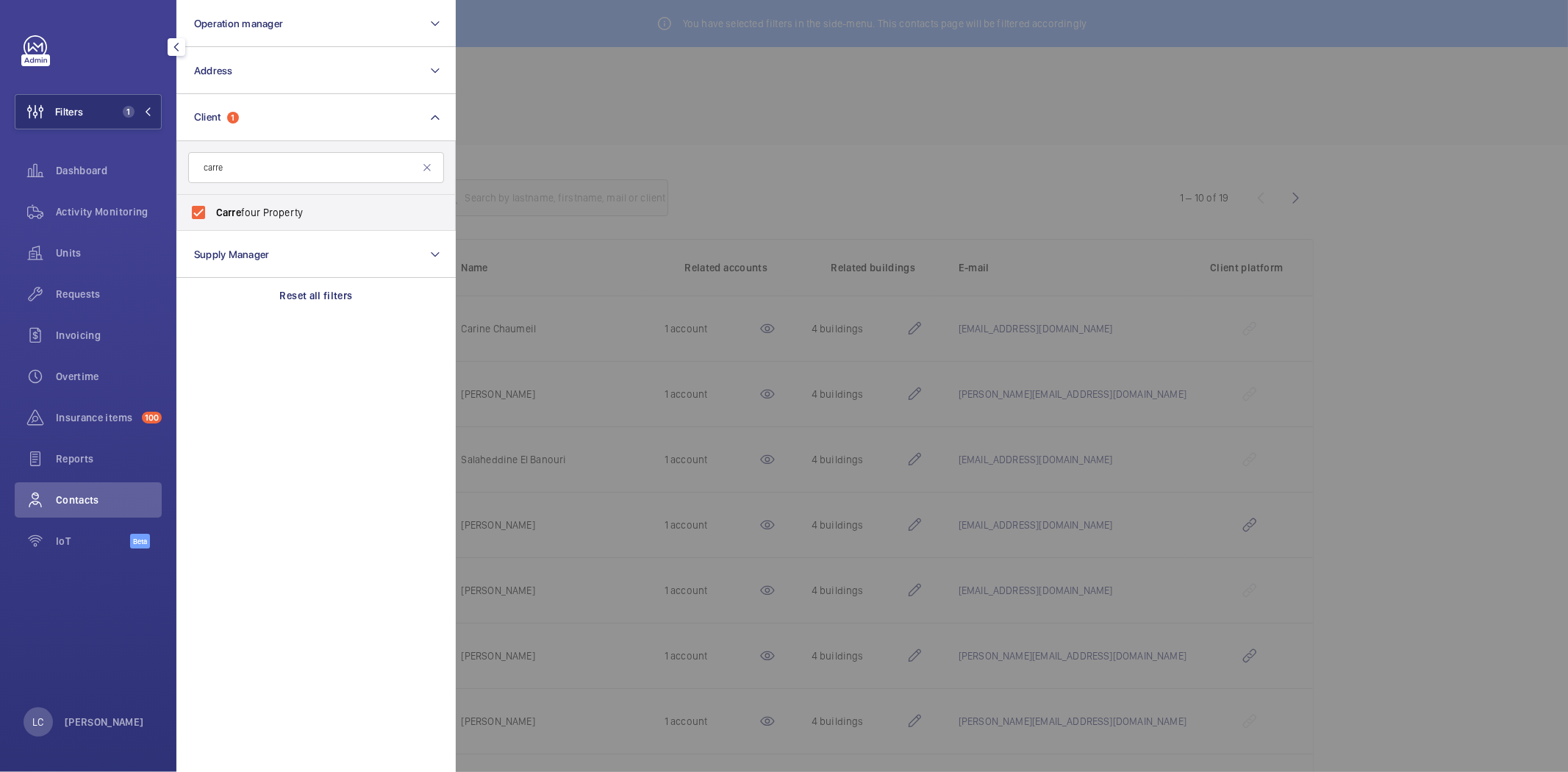
click at [700, 103] on div at bounding box center [1240, 386] width 1568 height 772
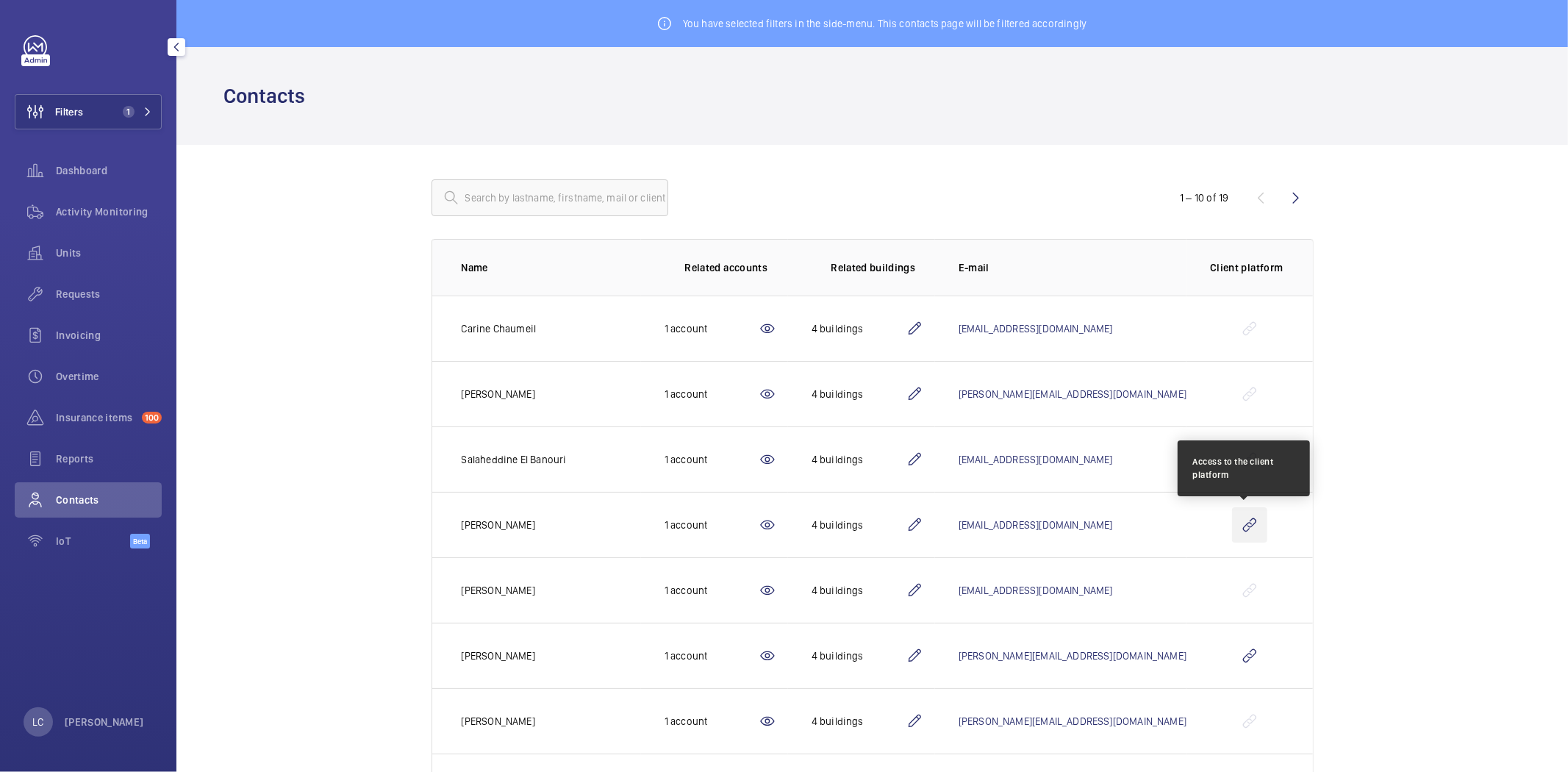
click at [1249, 520] on wm-front-icon-button at bounding box center [1249, 524] width 35 height 35
click at [1051, 526] on link "lola_rabier@carrefour.com" at bounding box center [1036, 525] width 155 height 12
click at [873, 131] on wm-front-admin-header "Contacts" at bounding box center [873, 96] width 1392 height 97
click at [923, 529] on mat-icon at bounding box center [915, 524] width 18 height 18
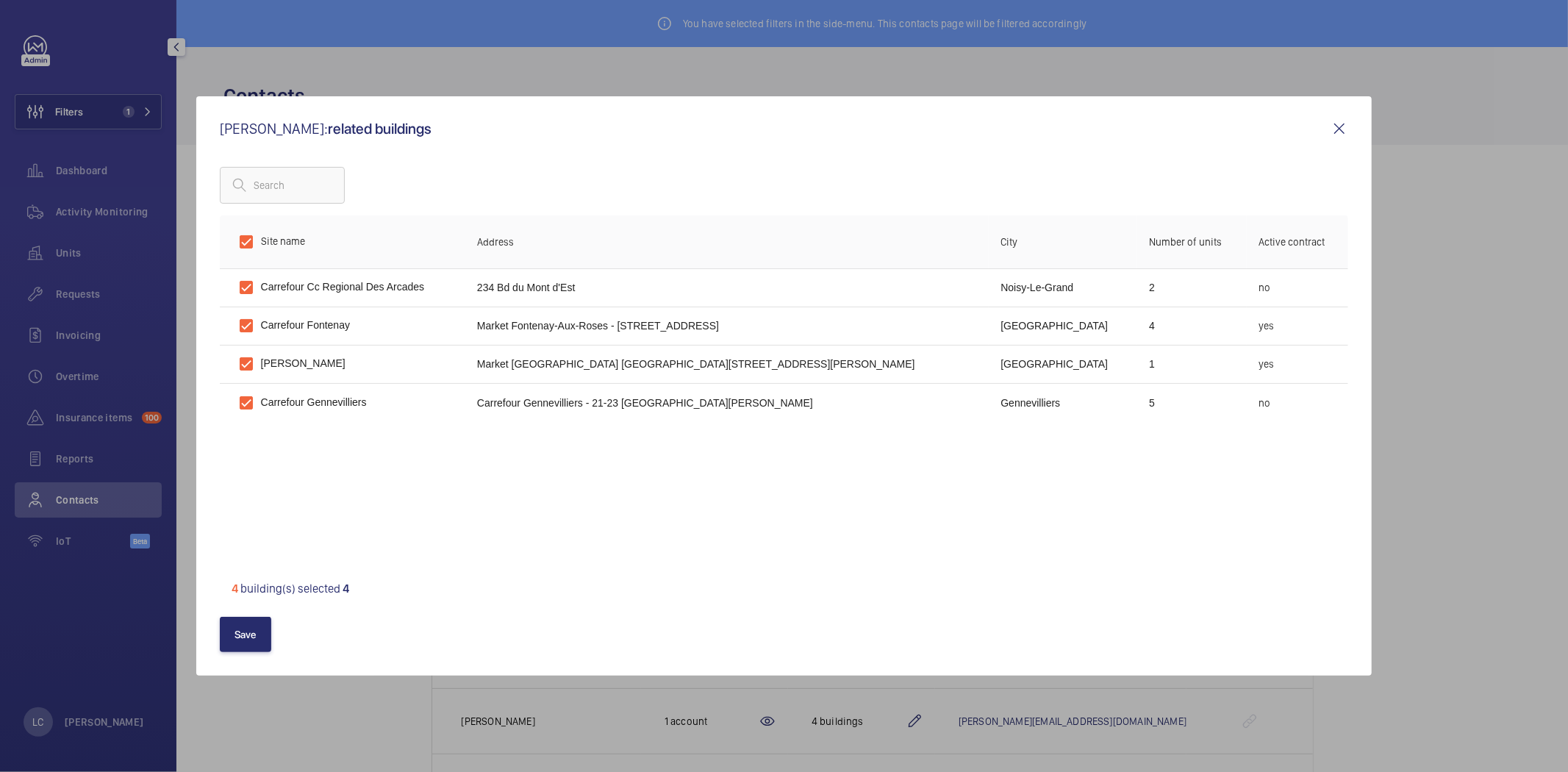
click at [700, 72] on div at bounding box center [784, 386] width 1568 height 772
